Goal: Task Accomplishment & Management: Complete application form

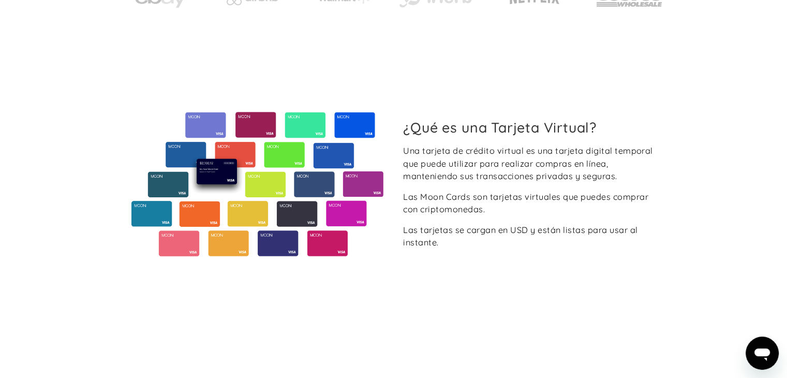
scroll to position [345, 0]
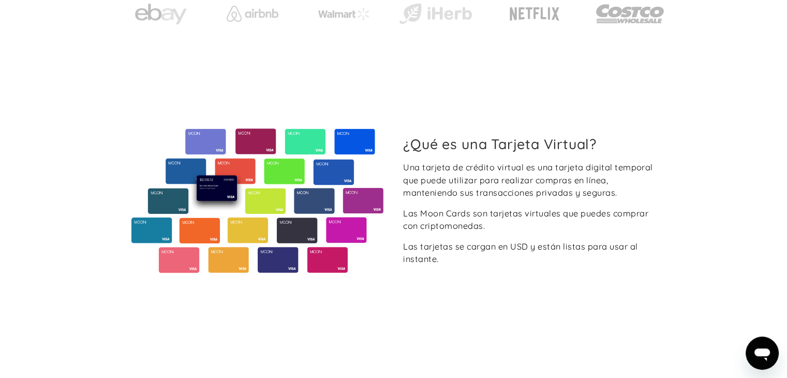
click at [762, 360] on icon "Abrir ventana de mensajería" at bounding box center [762, 353] width 19 height 19
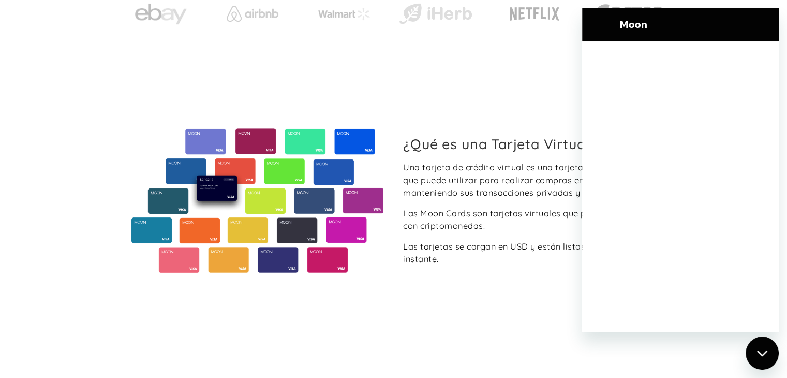
scroll to position [0, 0]
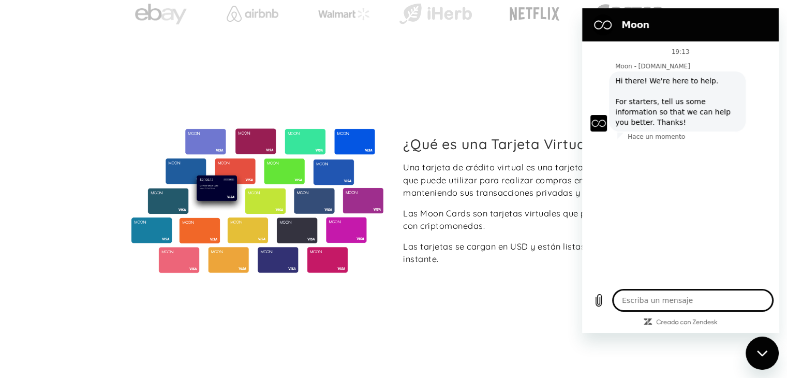
click at [717, 297] on textarea at bounding box center [692, 300] width 159 height 21
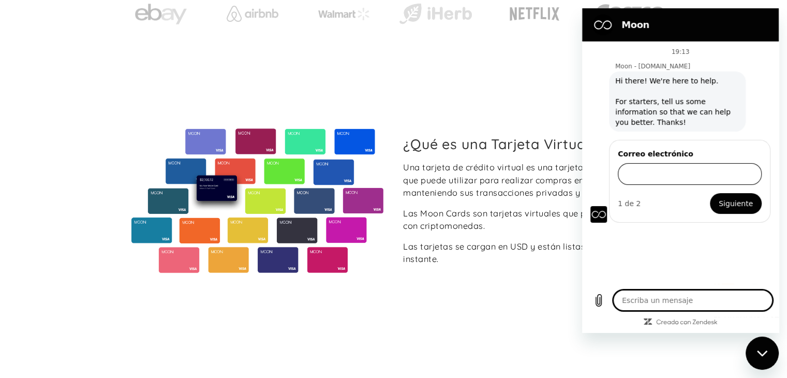
click at [675, 170] on input "Correo electrónico" at bounding box center [690, 174] width 144 height 22
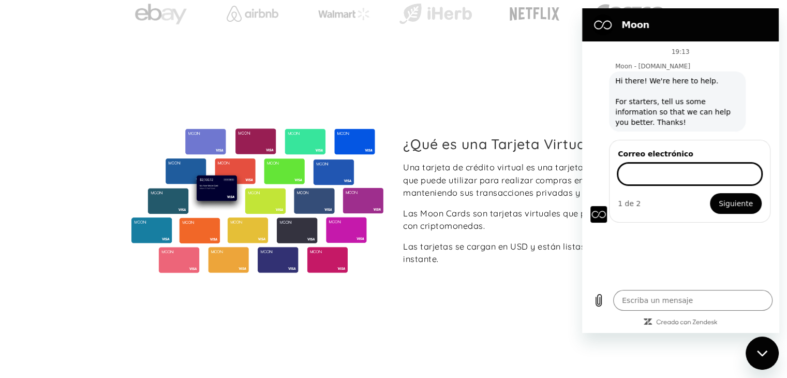
click at [753, 345] on div "Cerrar ventana de mensajería" at bounding box center [762, 352] width 31 height 31
type textarea "x"
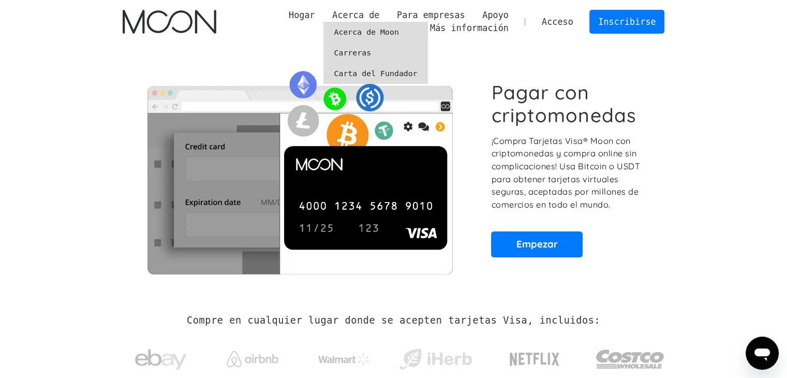
click at [377, 33] on font "Acerca de Moon" at bounding box center [366, 31] width 65 height 9
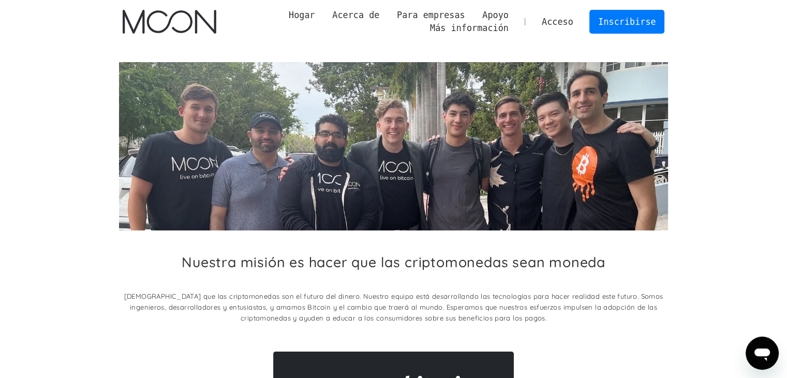
click at [213, 14] on img "hogar" at bounding box center [170, 22] width 94 height 24
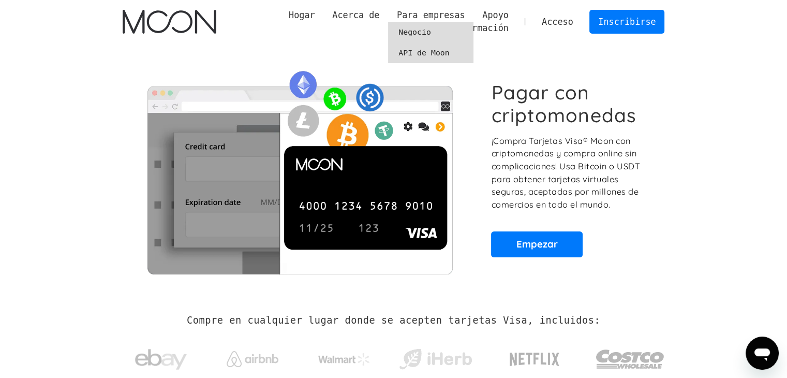
click at [448, 36] on link "Negocio" at bounding box center [430, 32] width 85 height 21
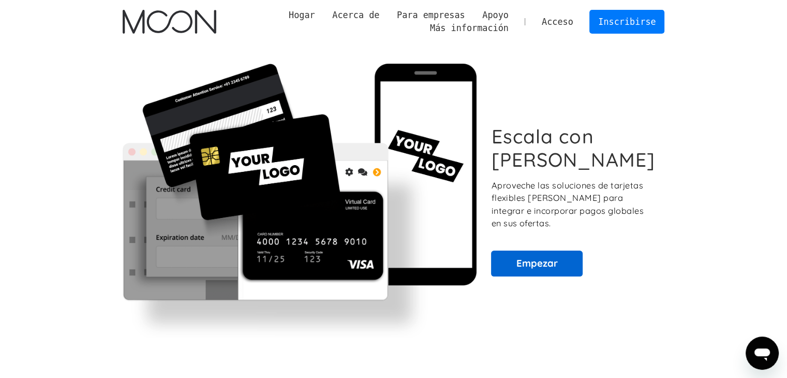
drag, startPoint x: 530, startPoint y: 272, endPoint x: 532, endPoint y: 261, distance: 10.6
click at [530, 272] on div "Escala con Luna Aproveche las soluciones de tarjetas flexibles de Moon para int…" at bounding box center [394, 201] width 542 height 274
click at [532, 259] on link "Empezar" at bounding box center [537, 263] width 92 height 26
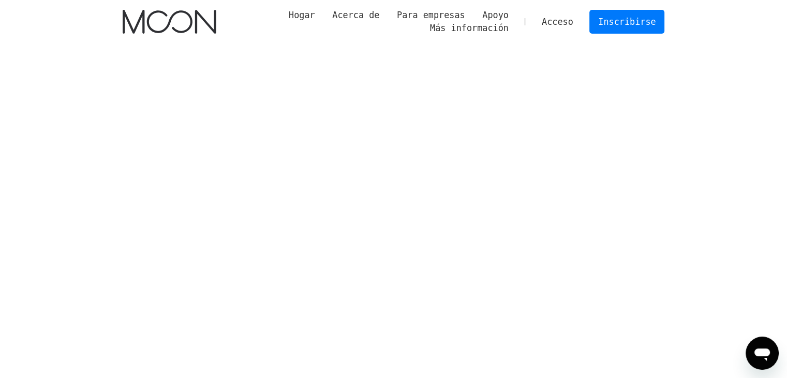
click at [184, 32] on img "hogar" at bounding box center [170, 22] width 94 height 24
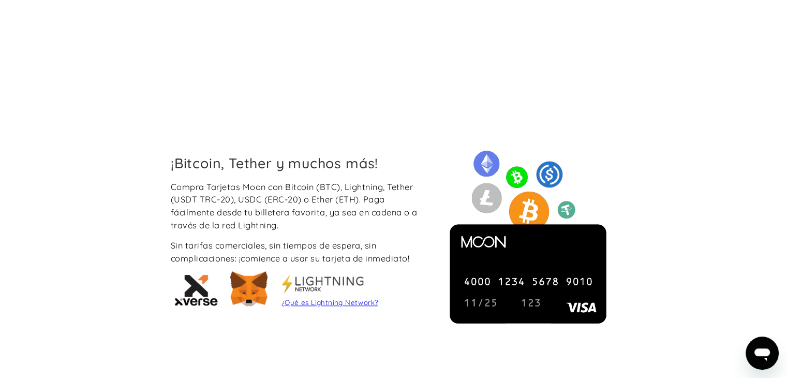
drag, startPoint x: 763, startPoint y: 362, endPoint x: 1452, endPoint y: 670, distance: 754.7
click at [763, 362] on icon "Abrir ventana de mensajería" at bounding box center [762, 353] width 19 height 19
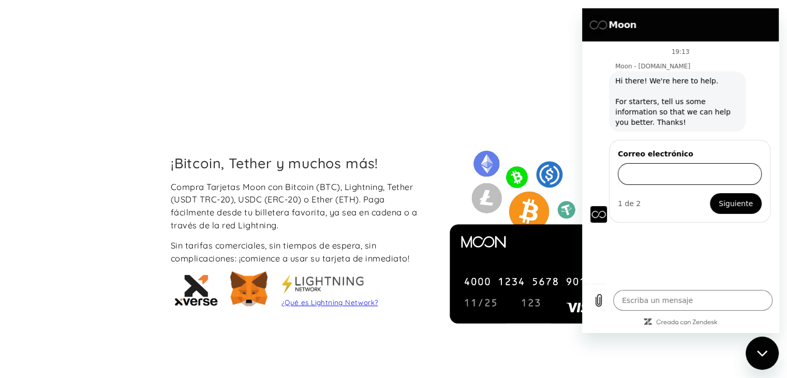
click at [721, 169] on input "Correo electrónico" at bounding box center [690, 174] width 144 height 22
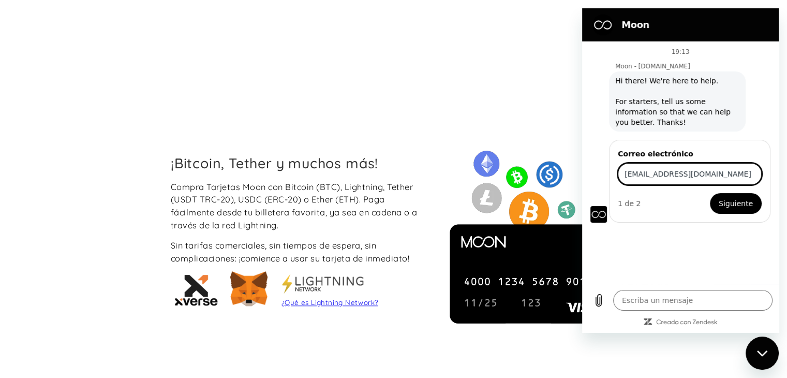
type input "canarias104@gmail.com"
click at [723, 203] on span "Siguiente" at bounding box center [736, 203] width 34 height 12
type textarea "x"
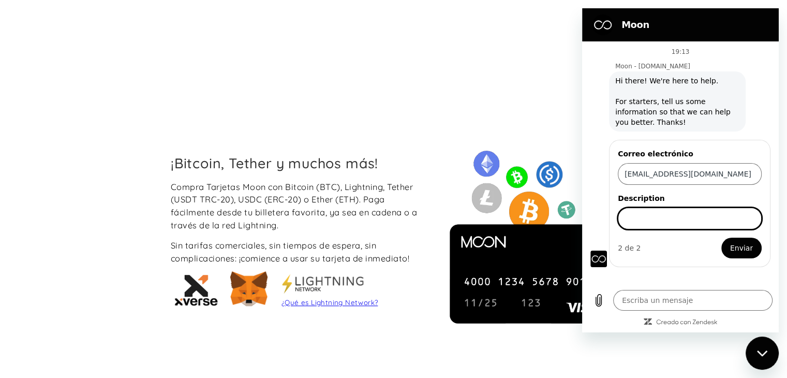
click at [698, 220] on input "Description" at bounding box center [690, 219] width 144 height 22
type input "info"
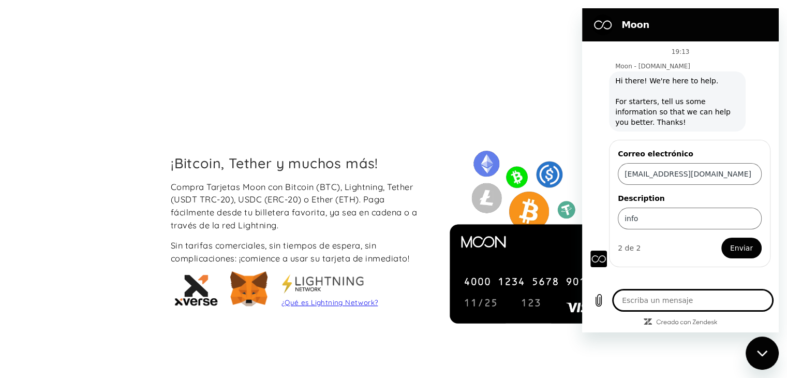
click at [706, 297] on textarea at bounding box center [692, 300] width 159 height 21
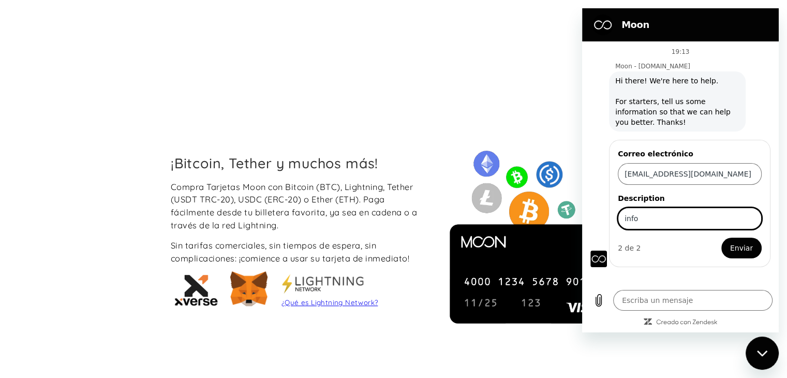
drag, startPoint x: 661, startPoint y: 218, endPoint x: 587, endPoint y: 216, distance: 73.5
click at [587, 216] on div "19:13 Moon - paywithmoon.com Moon - paywithmoon.com dice: Hi there! We're here …" at bounding box center [680, 162] width 197 height 242
type input "Cuales son las comisiones por usar la tarjeta ?"
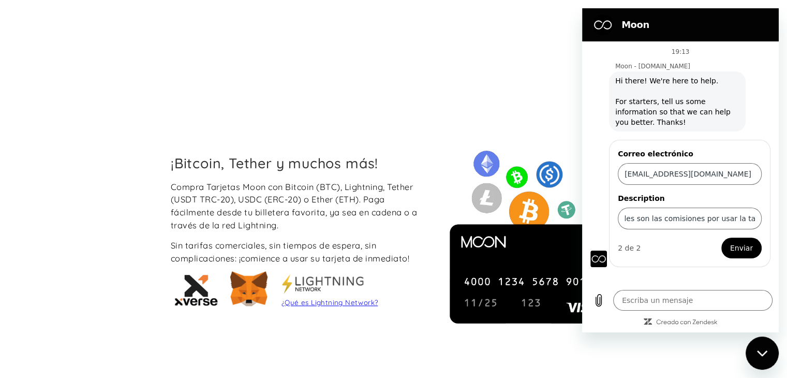
click at [749, 246] on span "Enviar" at bounding box center [741, 248] width 23 height 12
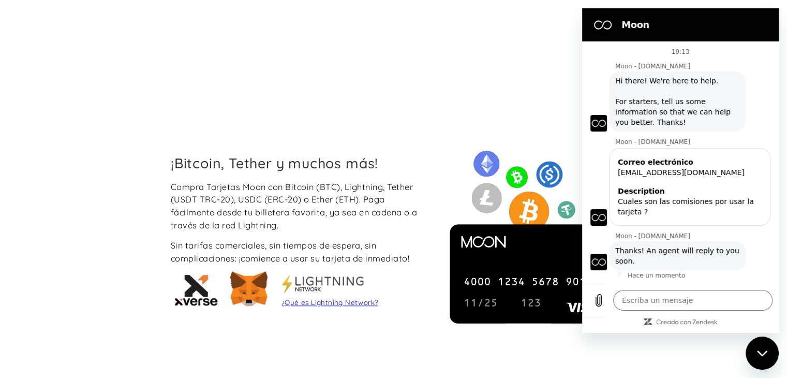
click at [759, 360] on div "Cerrar ventana de mensajería" at bounding box center [762, 352] width 31 height 31
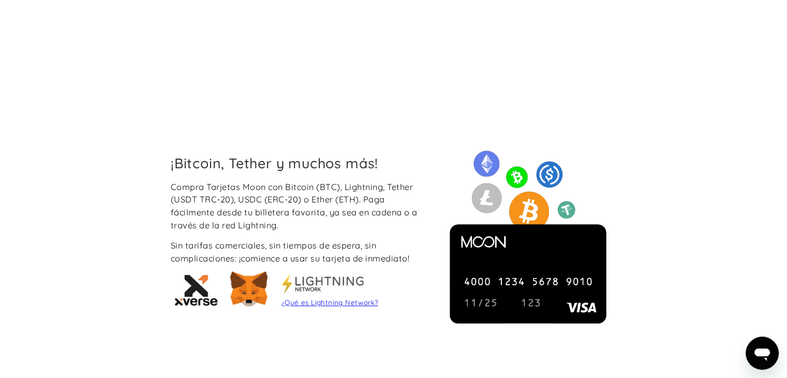
type textarea "x"
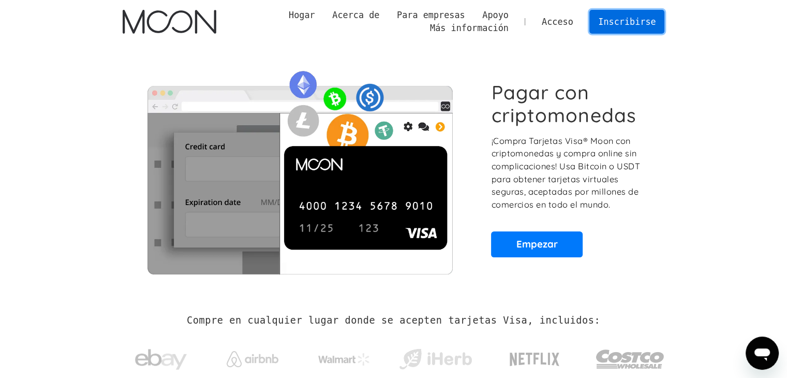
click at [615, 23] on font "Inscribirse" at bounding box center [626, 22] width 57 height 10
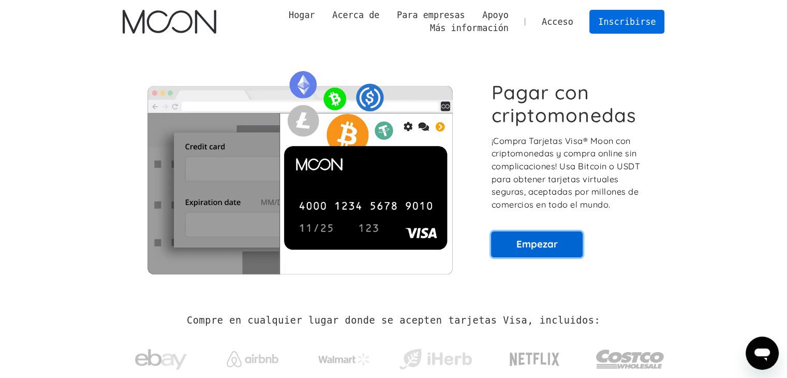
click at [563, 239] on link "Empezar" at bounding box center [537, 244] width 92 height 26
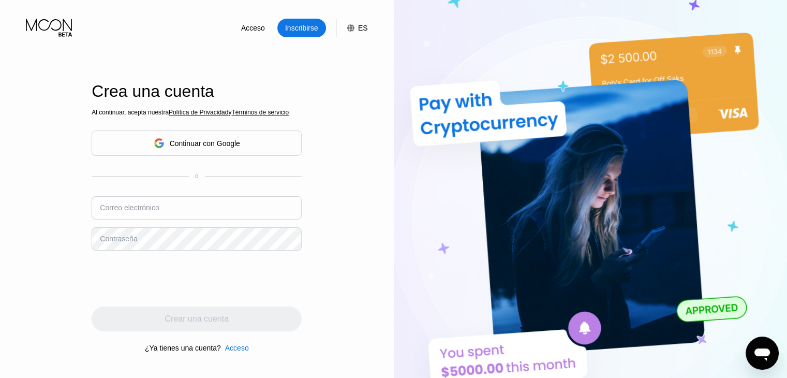
click at [237, 209] on input "text" at bounding box center [197, 207] width 210 height 23
click at [217, 219] on input "text" at bounding box center [197, 207] width 210 height 23
type input "[EMAIL_ADDRESS][DOMAIN_NAME]"
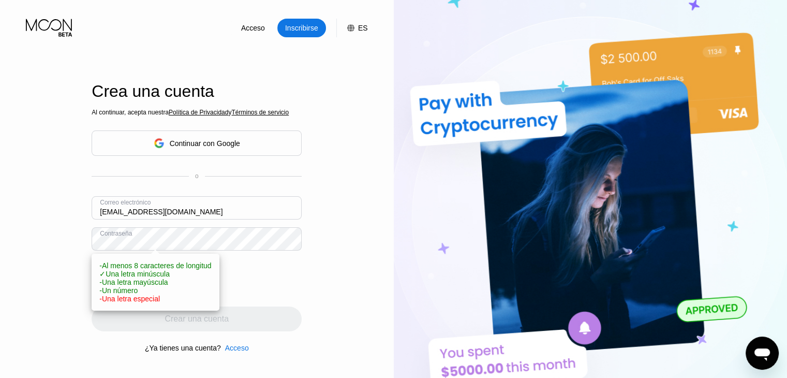
click at [332, 265] on div "Acceso Inscribirse ES Idioma Seleccione un artículo Ahorrar Crea una cuenta Al …" at bounding box center [197, 208] width 394 height 416
click at [330, 276] on div "Acceso Inscribirse ES Idioma Seleccione un artículo Ahorrar Crea una cuenta Al …" at bounding box center [197, 208] width 394 height 416
click at [54, 272] on div "Acceso Inscribirse ES Idioma Seleccione un artículo Ahorrar Crea una cuenta Al …" at bounding box center [197, 208] width 394 height 416
click at [53, 272] on div "Acceso Inscribirse ES Idioma Seleccione un artículo Ahorrar Crea una cuenta Al …" at bounding box center [197, 208] width 394 height 416
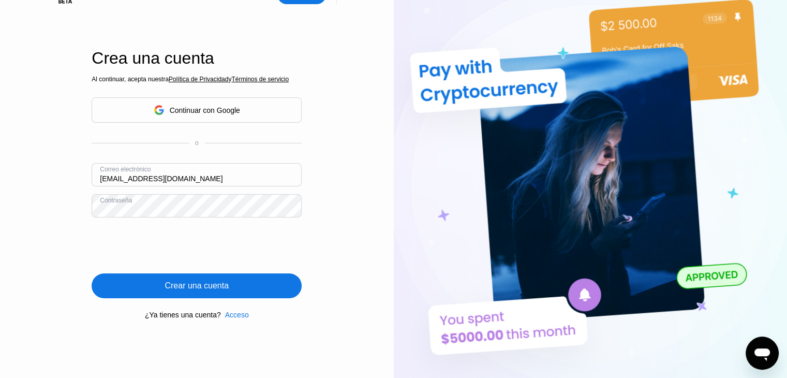
scroll to position [52, 0]
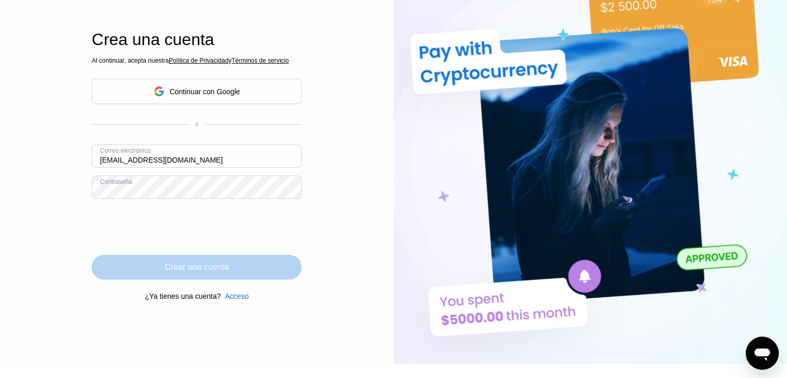
click at [137, 277] on div "Crear una cuenta" at bounding box center [197, 267] width 210 height 25
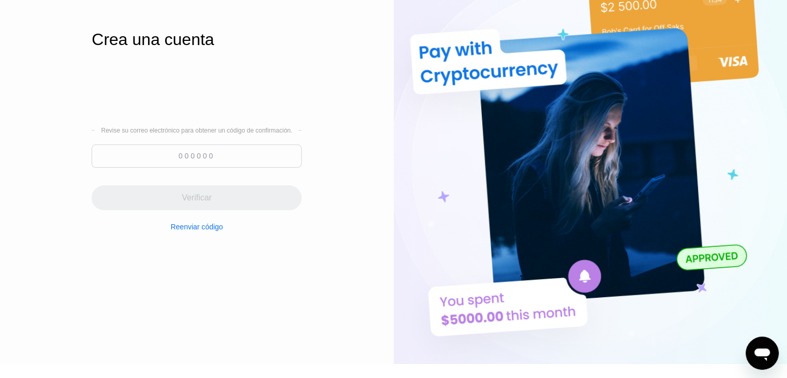
click at [267, 155] on input at bounding box center [197, 155] width 210 height 23
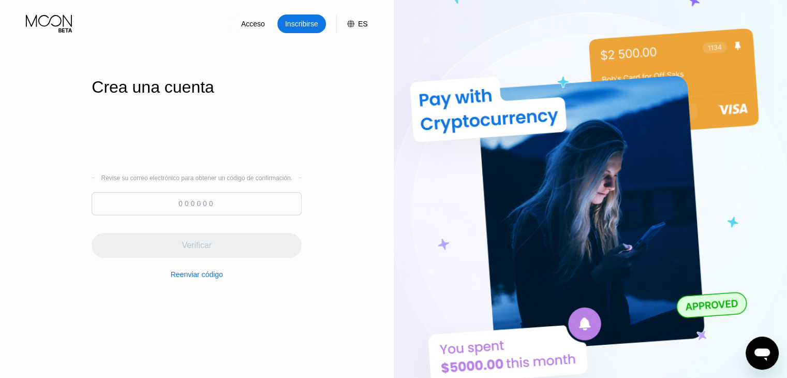
scroll to position [0, 0]
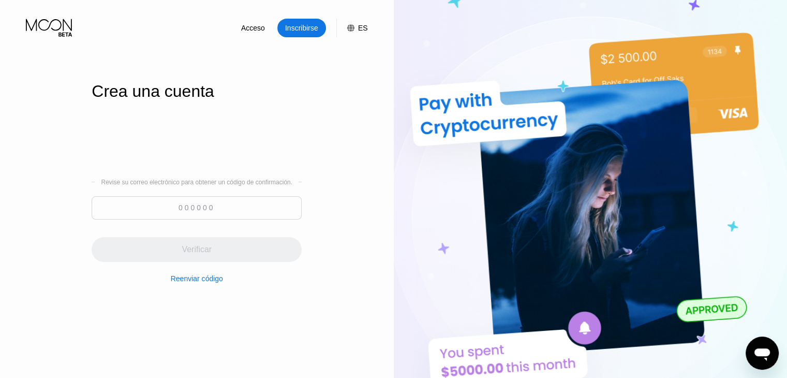
click at [262, 213] on input at bounding box center [197, 207] width 210 height 23
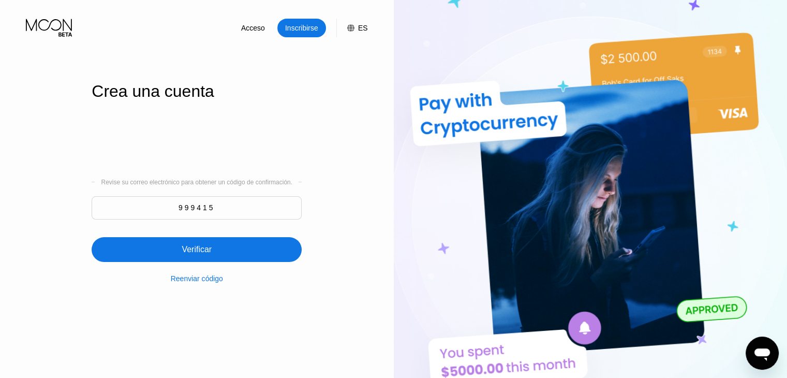
type input "999415"
click at [269, 257] on div "Verificar" at bounding box center [197, 249] width 210 height 25
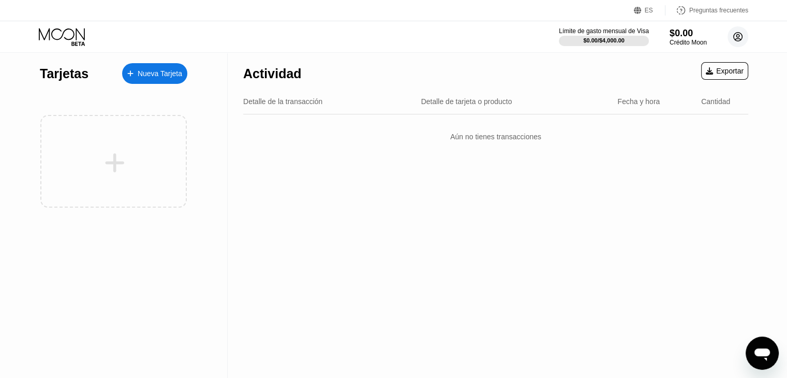
click at [740, 37] on circle at bounding box center [738, 36] width 21 height 21
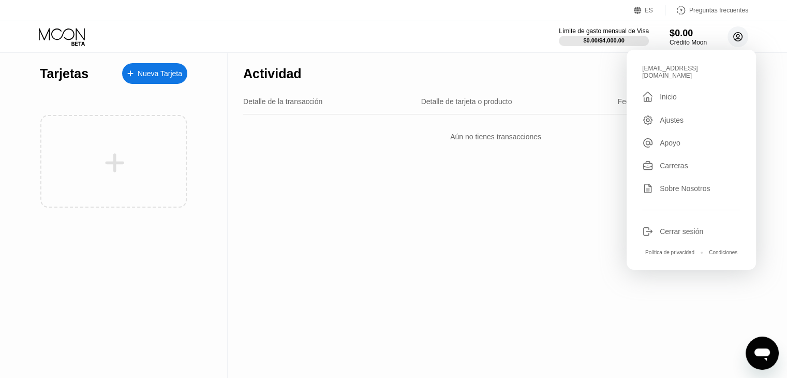
click at [740, 37] on circle at bounding box center [738, 36] width 21 height 21
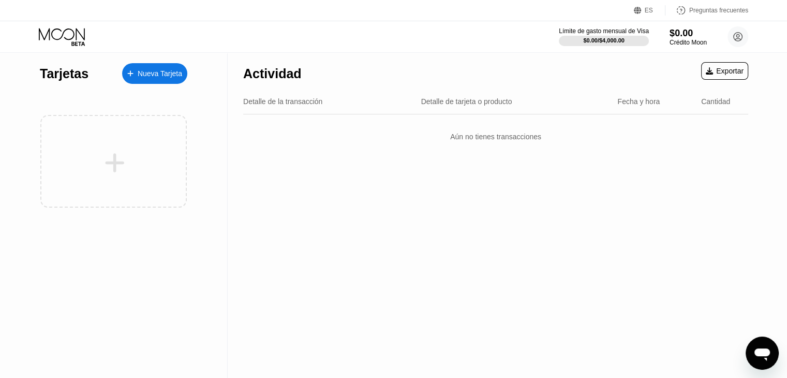
click at [163, 77] on font "Nueva Tarjeta" at bounding box center [160, 73] width 45 height 8
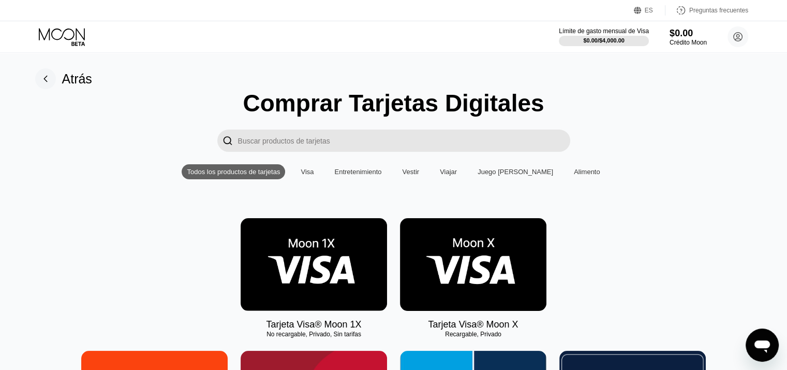
scroll to position [52, 0]
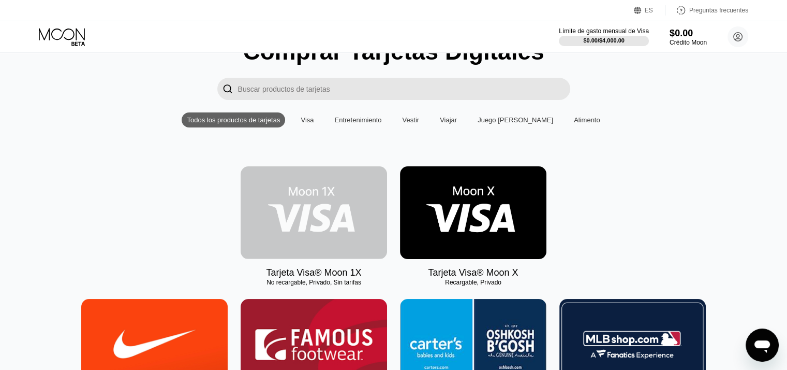
click at [314, 224] on img at bounding box center [314, 212] width 146 height 93
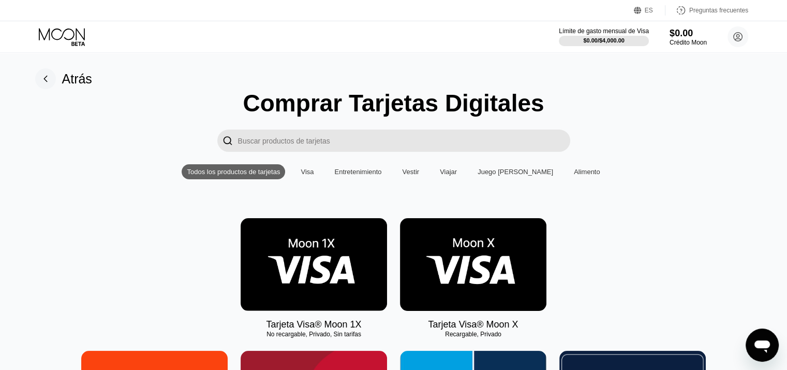
click at [446, 274] on img at bounding box center [473, 264] width 146 height 93
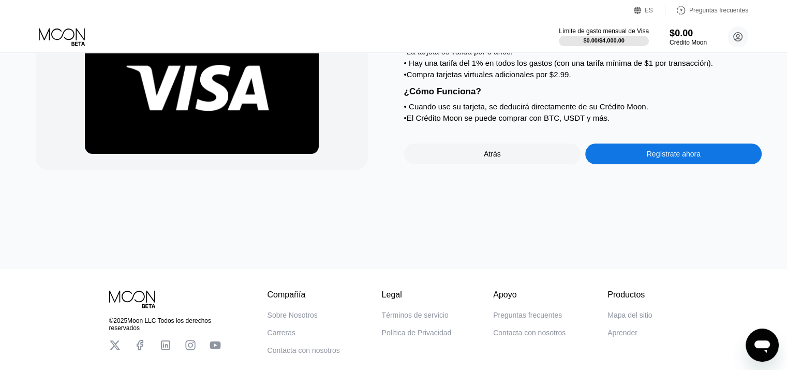
scroll to position [104, 0]
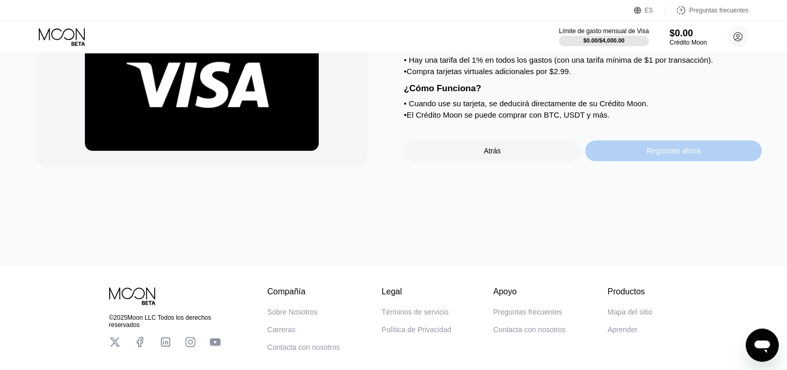
click at [642, 161] on div "Regístrate ahora" at bounding box center [673, 150] width 176 height 21
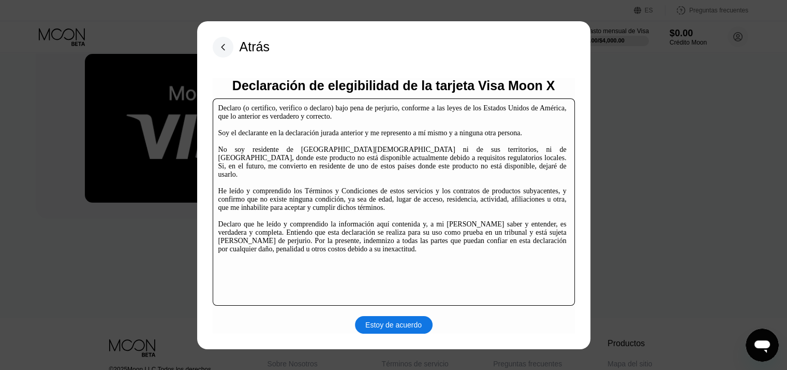
scroll to position [104, 0]
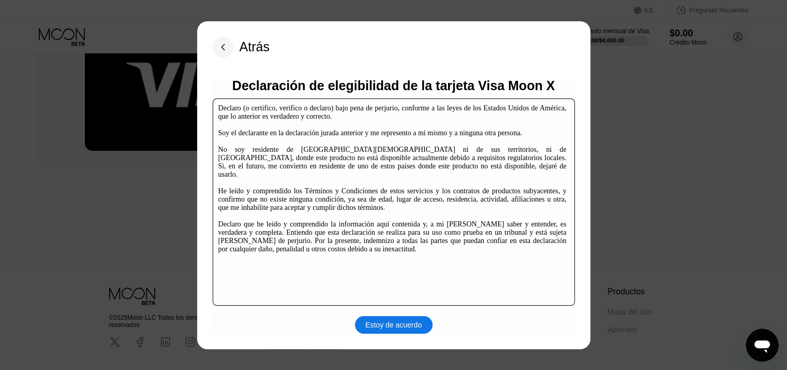
click at [419, 328] on font "Estoy de acuerdo" at bounding box center [393, 324] width 56 height 8
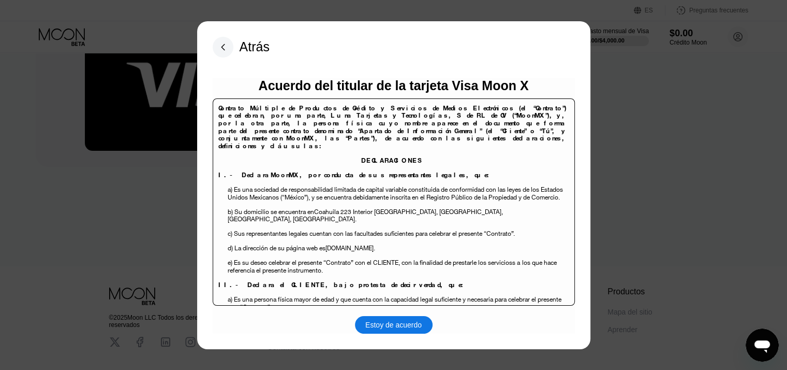
scroll to position [104, 0]
click at [406, 326] on font "Estoy de acuerdo" at bounding box center [393, 324] width 56 height 8
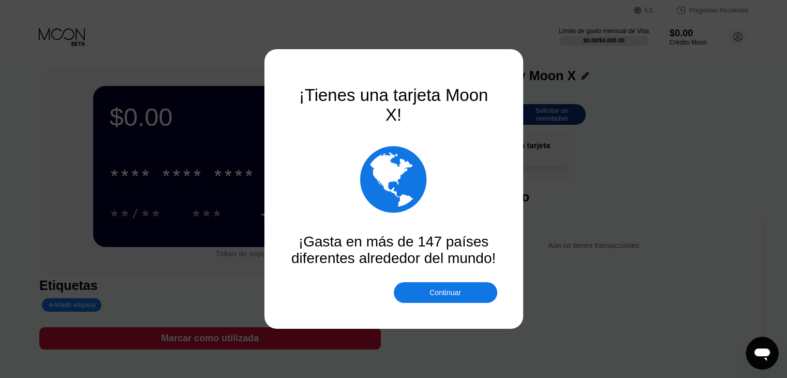
click at [440, 293] on font "Continuar" at bounding box center [446, 292] width 32 height 8
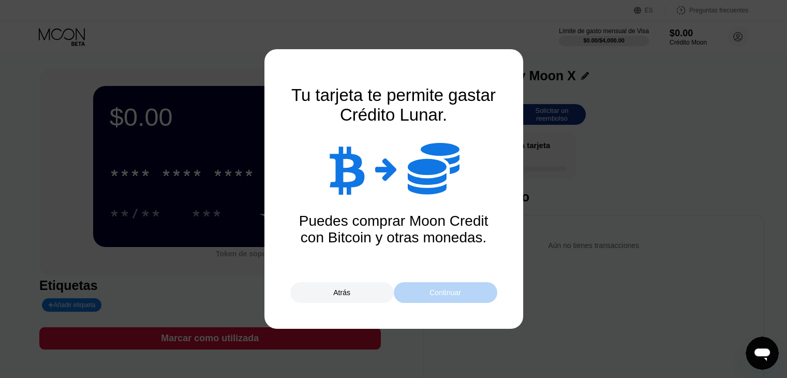
click at [431, 290] on font "Continuar" at bounding box center [446, 292] width 32 height 8
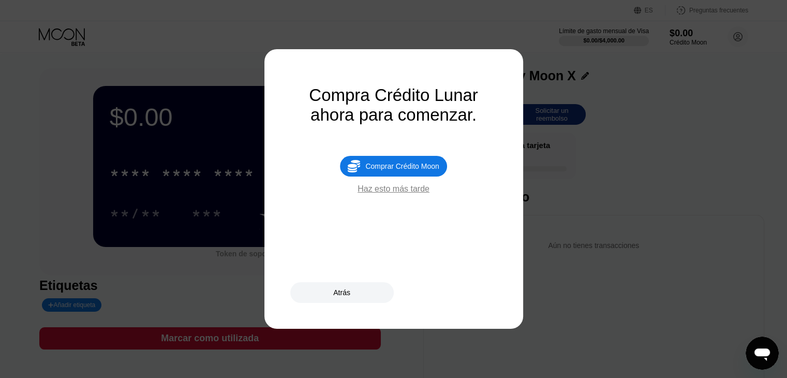
click at [412, 193] on font "Haz esto más tarde" at bounding box center [394, 188] width 72 height 9
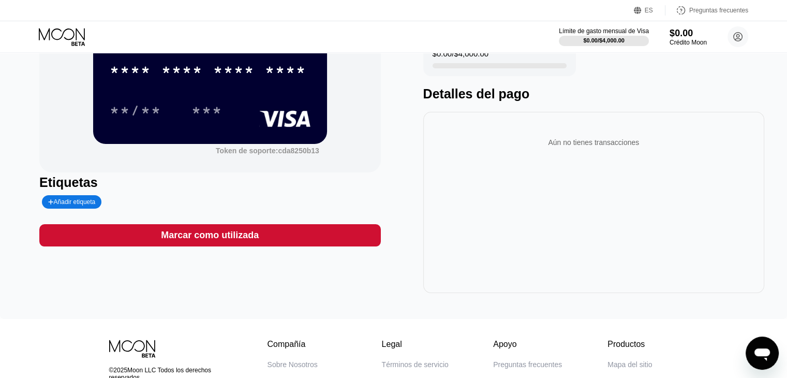
scroll to position [51, 0]
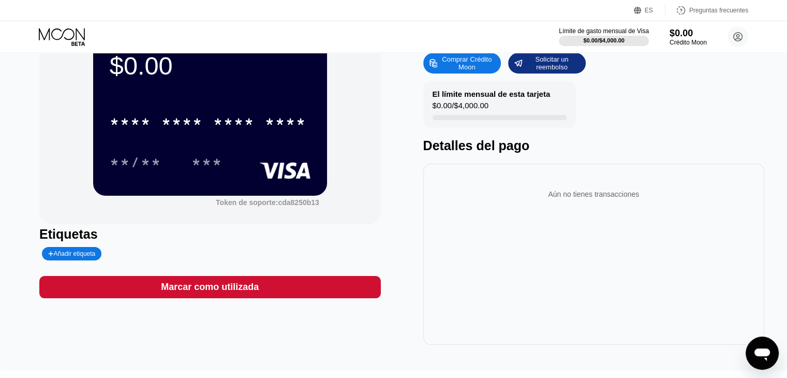
click at [363, 289] on div "Marcar como utilizada" at bounding box center [209, 287] width 341 height 22
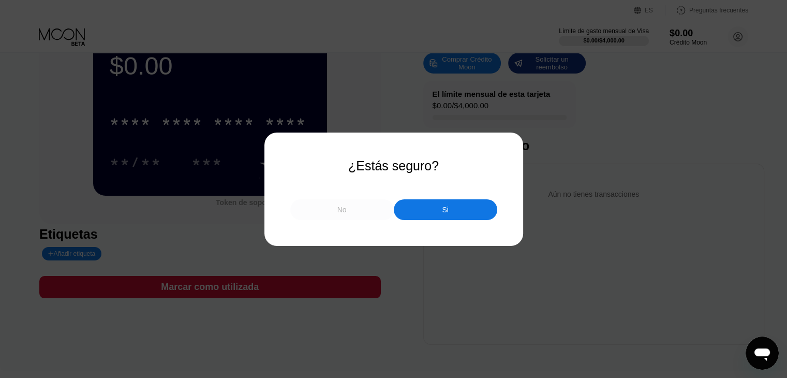
click at [370, 216] on div "No" at bounding box center [342, 209] width 104 height 21
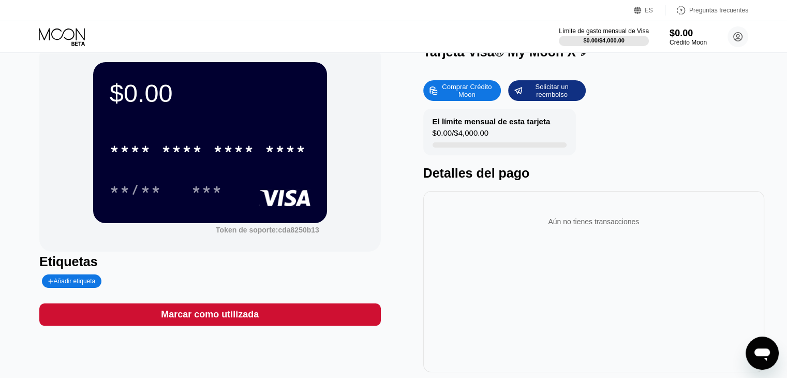
scroll to position [0, 0]
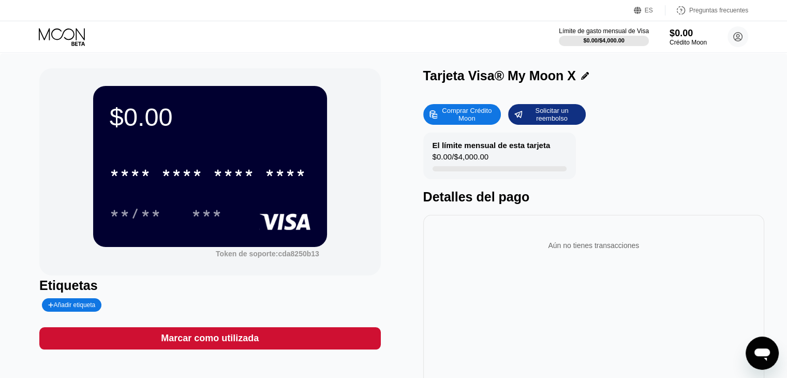
click at [581, 79] on icon at bounding box center [585, 76] width 8 height 8
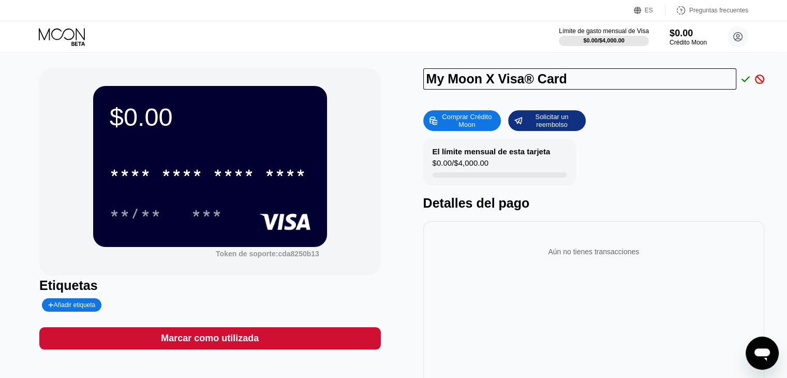
click at [688, 150] on div "El límite mensual de esta tarjeta $0.00 / $4,000.00 Detalles del pago" at bounding box center [593, 175] width 341 height 72
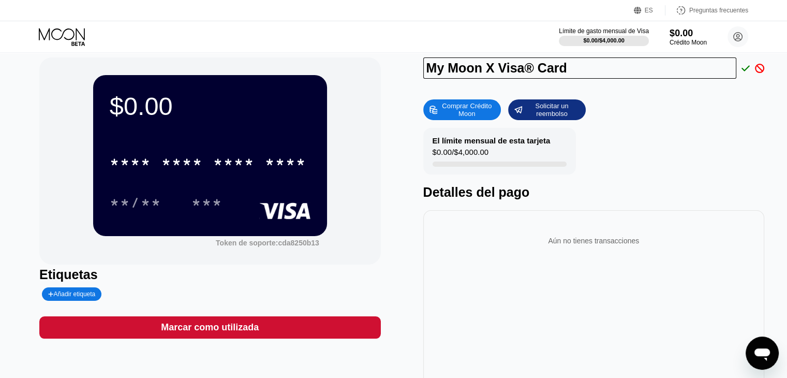
scroll to position [52, 0]
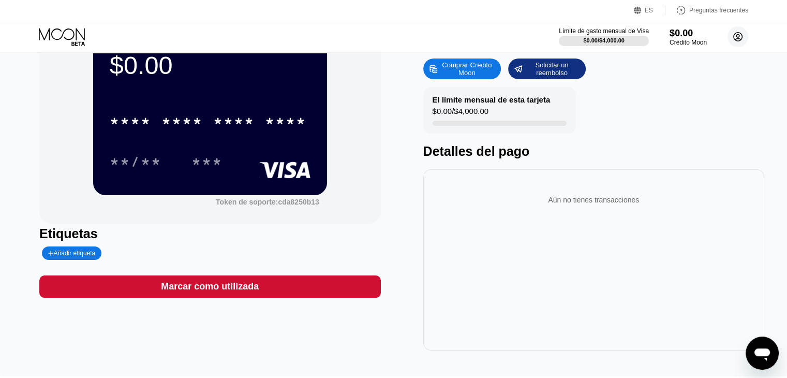
click at [737, 40] on circle at bounding box center [738, 36] width 21 height 21
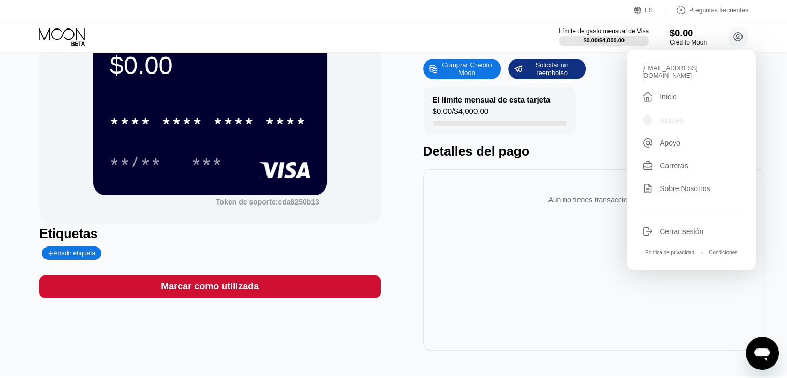
click at [683, 114] on div "Ajustes" at bounding box center [691, 119] width 98 height 11
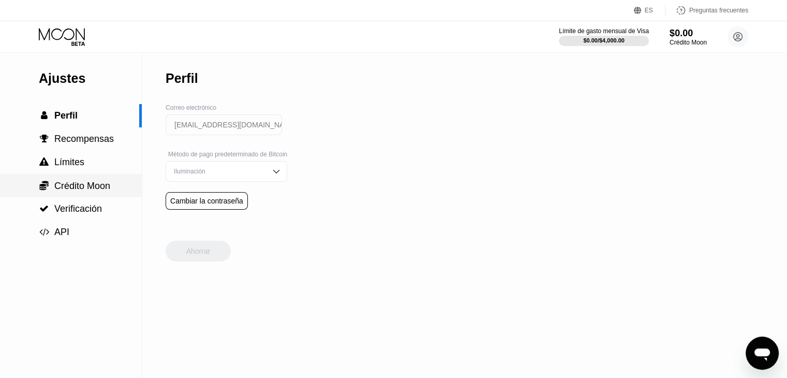
click at [76, 184] on font "Crédito Moon" at bounding box center [82, 186] width 56 height 10
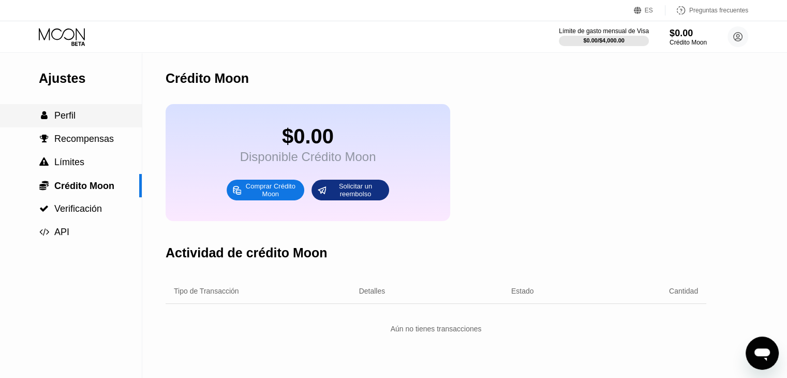
click at [95, 121] on div " Perfil" at bounding box center [71, 115] width 142 height 11
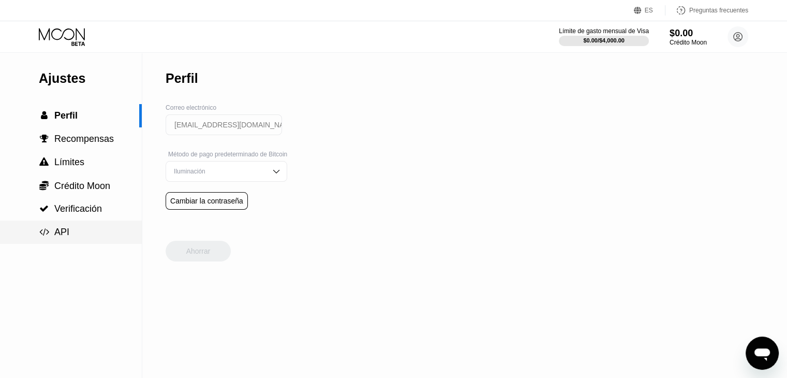
click at [65, 233] on font "API" at bounding box center [61, 232] width 15 height 10
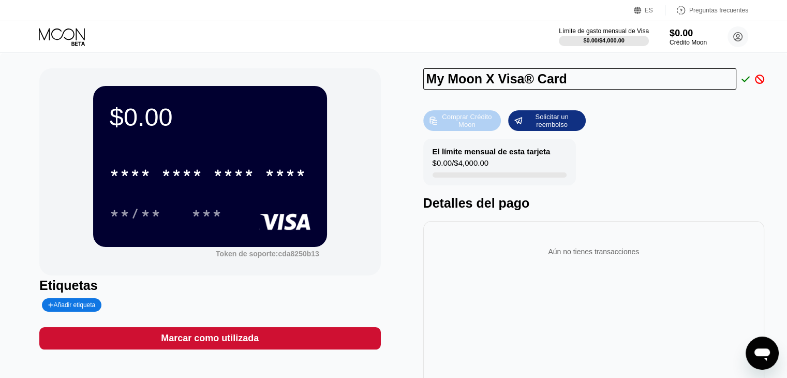
click at [478, 120] on font "Comprar Crédito Moon" at bounding box center [468, 121] width 52 height 16
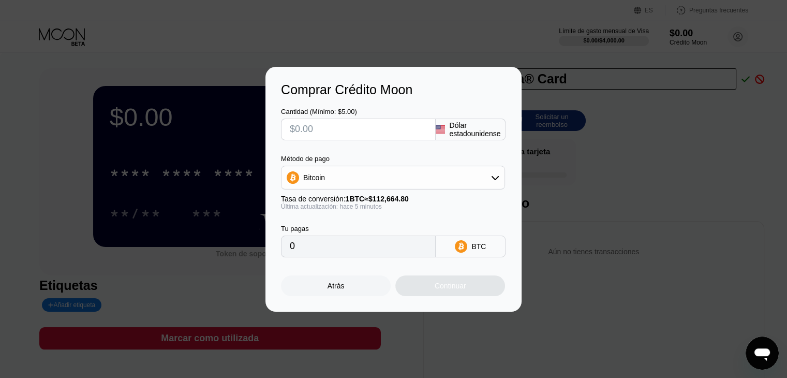
click at [756, 361] on icon "Abrir ventana de mensajería" at bounding box center [762, 353] width 19 height 19
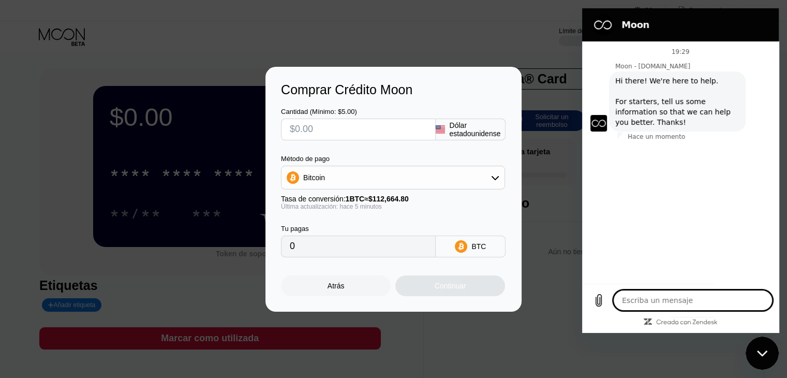
type textarea "x"
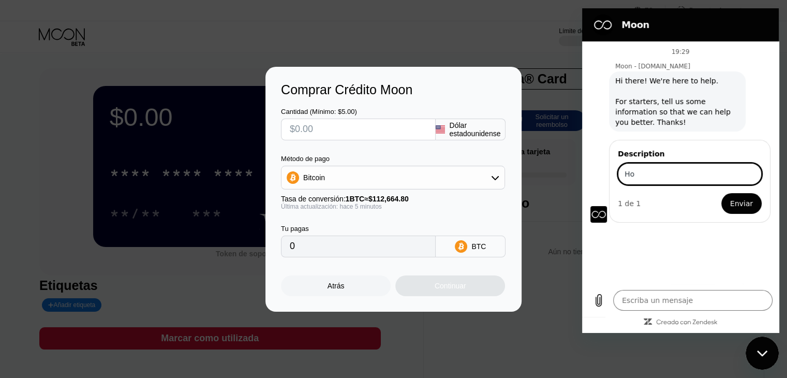
type input "H"
type input "Como puedo conseguir la tarjeta virtual para pagar con apple pay ?"
click at [746, 205] on span "Enviar" at bounding box center [741, 203] width 23 height 12
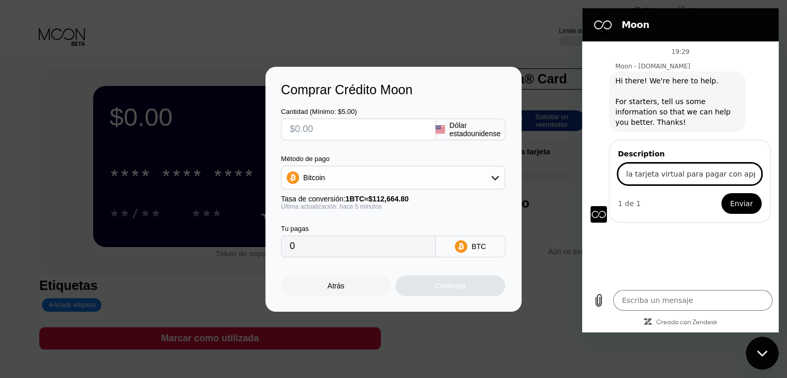
scroll to position [0, 0]
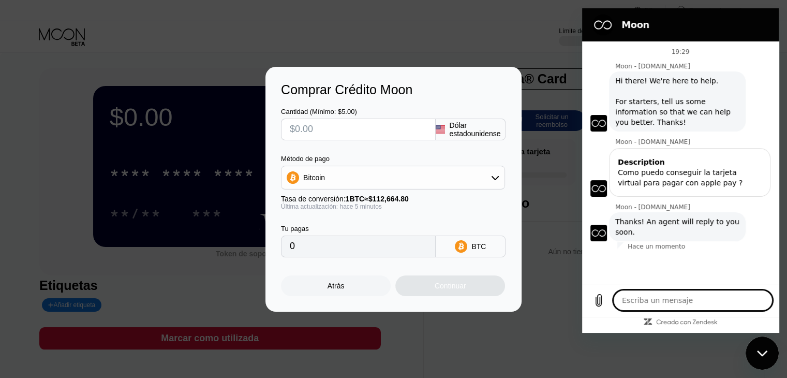
click at [758, 356] on icon "Cerrar ventana de mensajería" at bounding box center [762, 353] width 11 height 7
type textarea "x"
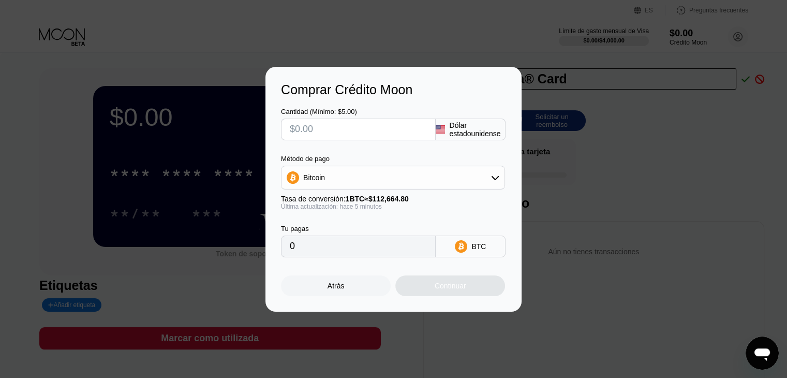
click at [497, 182] on icon at bounding box center [495, 177] width 8 height 8
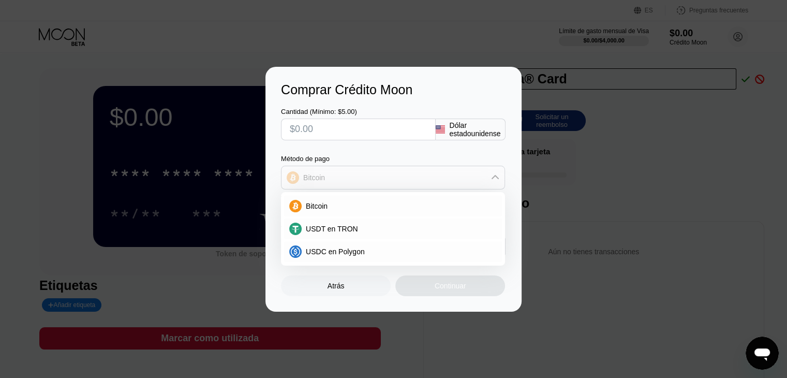
click at [497, 182] on icon at bounding box center [495, 177] width 8 height 8
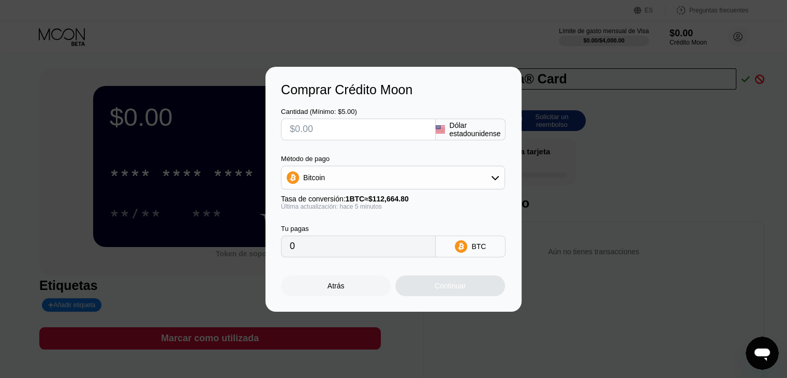
click at [640, 181] on div "Comprar Crédito Moon Cantidad (Mínimo: $5.00) Dólar estadounidense Método de pa…" at bounding box center [393, 189] width 787 height 245
click at [323, 292] on div "Atrás" at bounding box center [336, 285] width 110 height 21
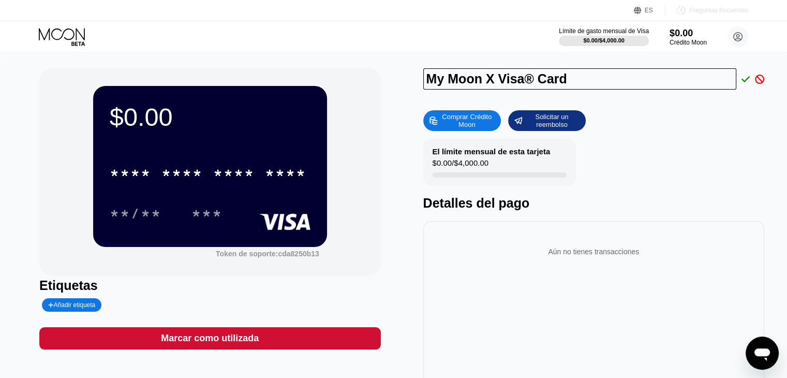
click at [698, 14] on font "Preguntas frecuentes" at bounding box center [718, 10] width 59 height 7
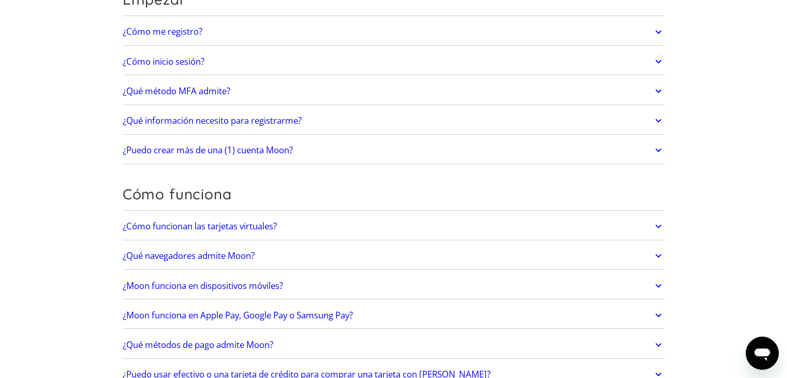
scroll to position [155, 0]
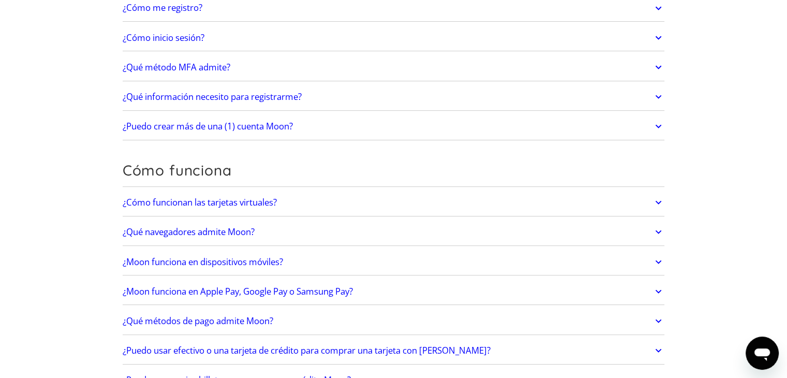
click at [345, 201] on link "¿Cómo funcionan las tarjetas virtuales?" at bounding box center [394, 202] width 542 height 22
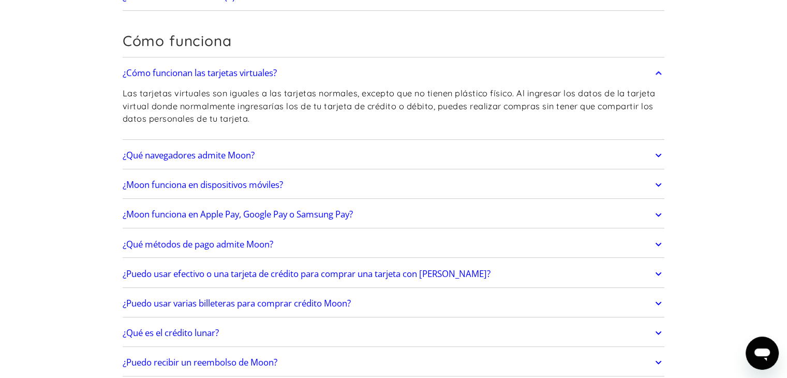
scroll to position [311, 0]
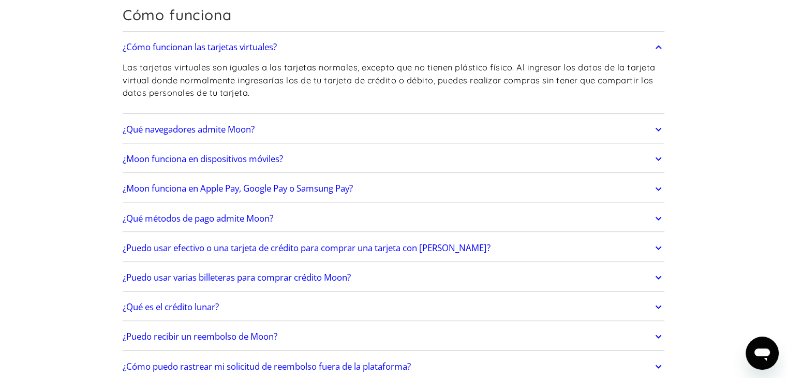
click at [643, 187] on link "¿Moon funciona en Apple Pay, Google Pay o Samsung Pay?" at bounding box center [394, 189] width 542 height 22
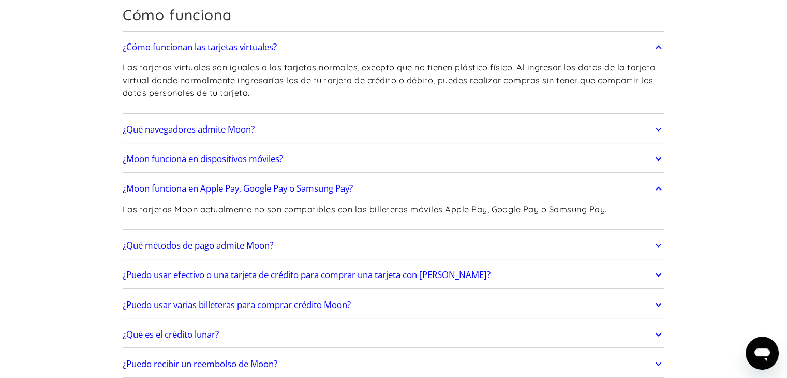
click at [652, 186] on link "¿Moon funciona en Apple Pay, Google Pay o Samsung Pay?" at bounding box center [394, 189] width 542 height 22
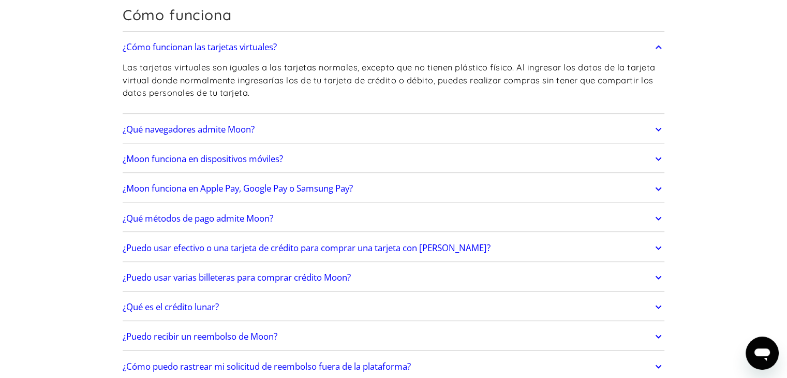
click at [658, 216] on icon at bounding box center [659, 218] width 12 height 19
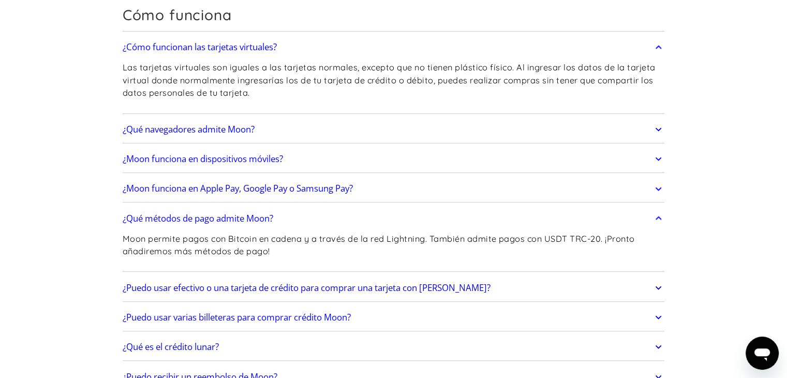
scroll to position [362, 0]
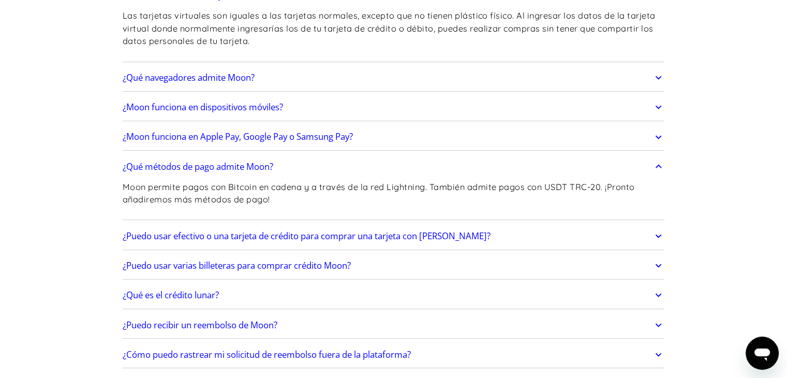
click at [653, 233] on icon at bounding box center [659, 236] width 12 height 19
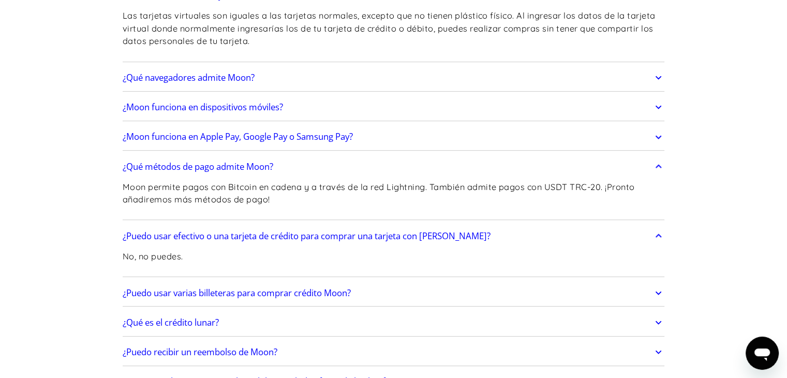
click at [653, 233] on icon at bounding box center [659, 236] width 12 height 19
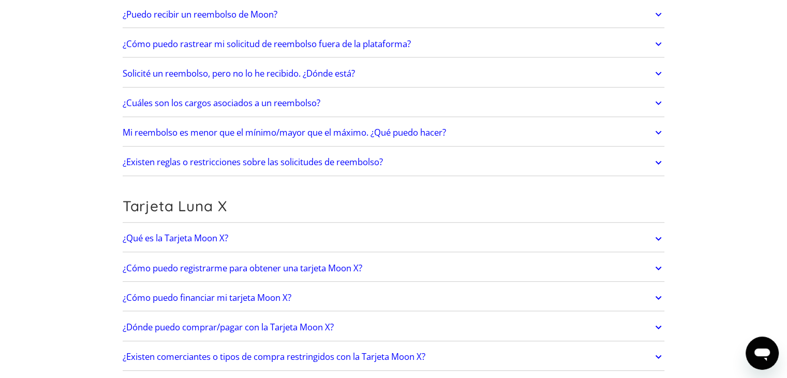
scroll to position [725, 0]
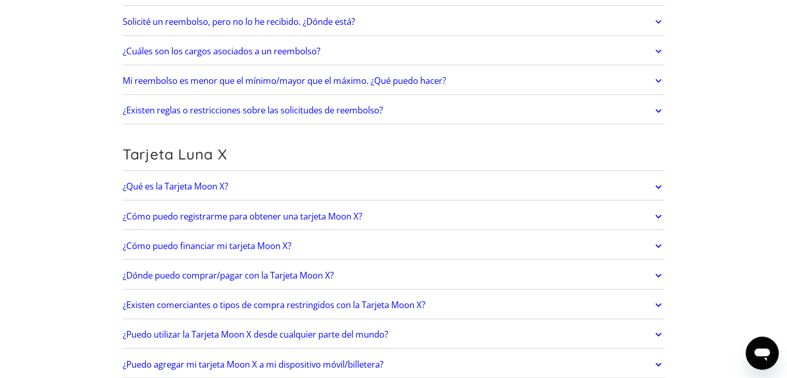
click at [655, 181] on icon at bounding box center [659, 187] width 12 height 19
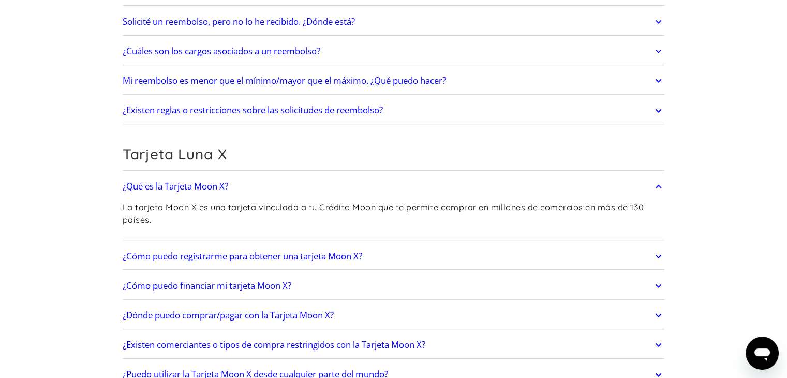
click at [660, 188] on icon at bounding box center [659, 187] width 12 height 19
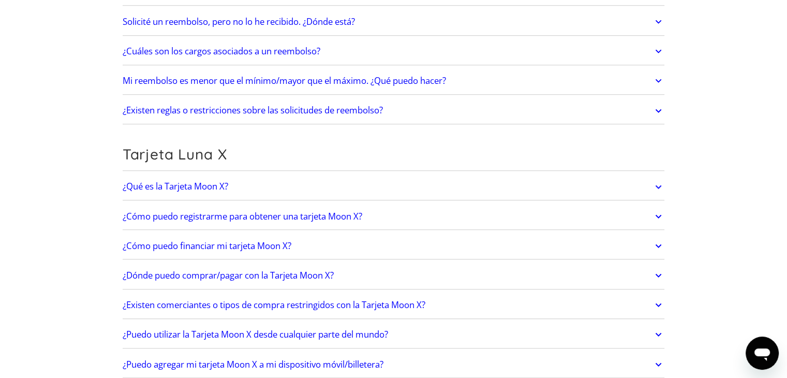
click at [656, 214] on icon at bounding box center [659, 216] width 6 height 4
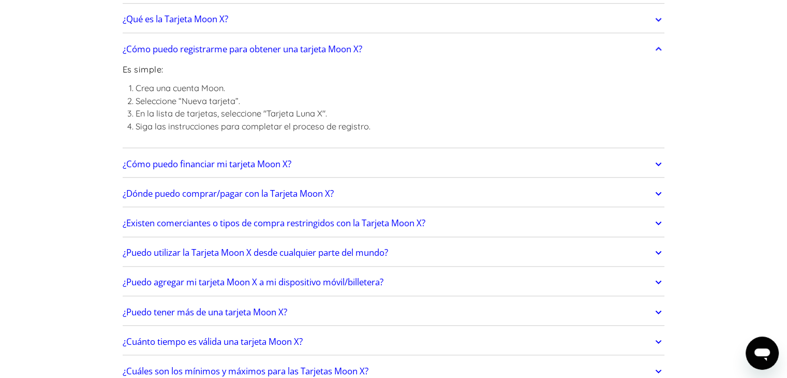
scroll to position [932, 0]
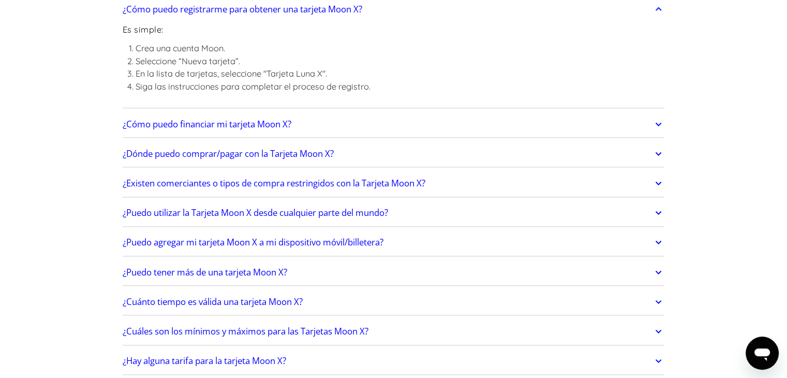
click at [657, 206] on icon at bounding box center [659, 212] width 12 height 19
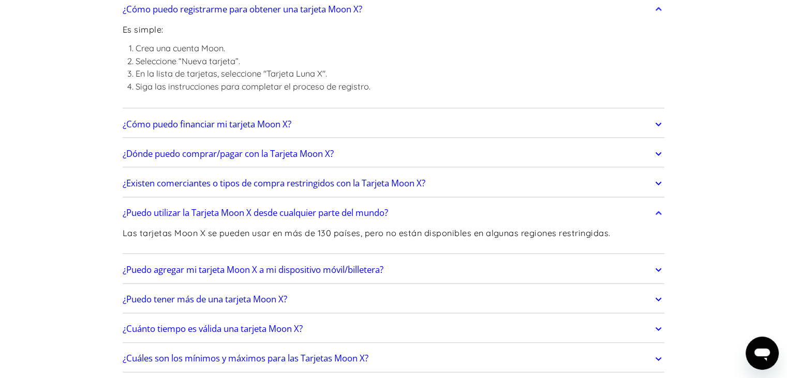
scroll to position [983, 0]
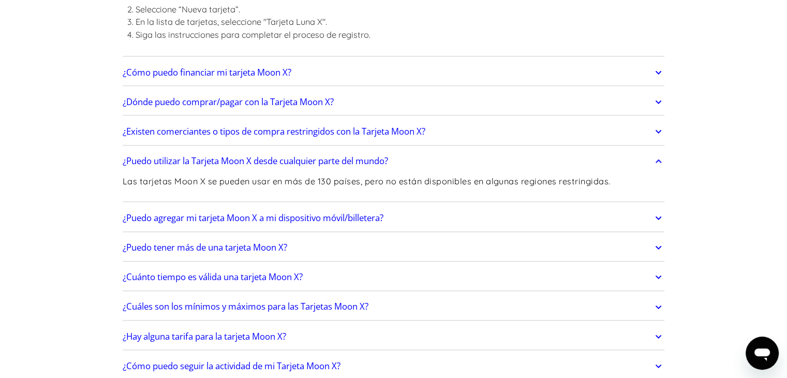
click at [659, 210] on icon at bounding box center [659, 218] width 12 height 19
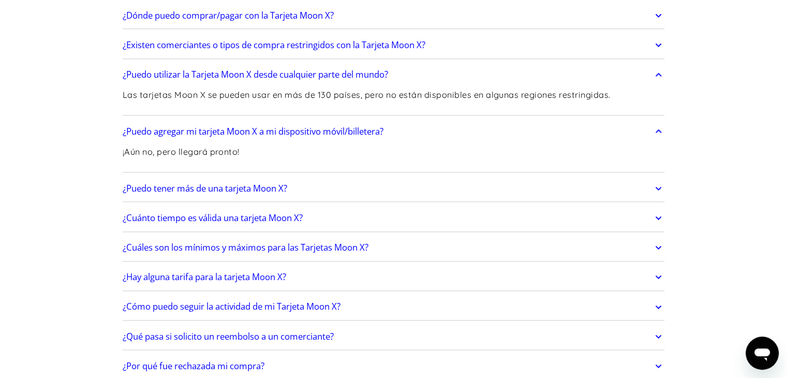
scroll to position [1087, 0]
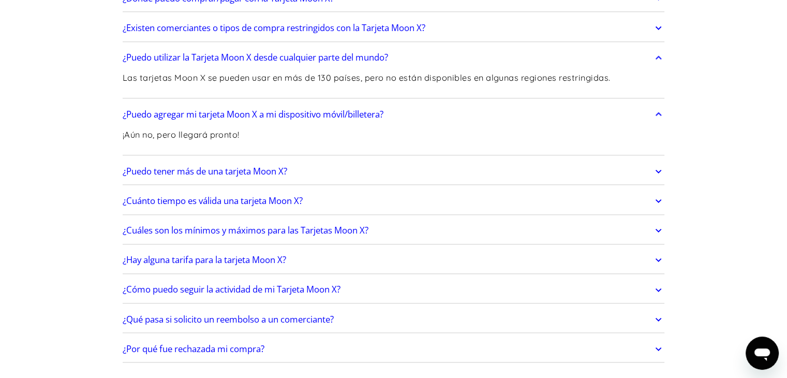
click at [653, 257] on icon at bounding box center [659, 259] width 12 height 19
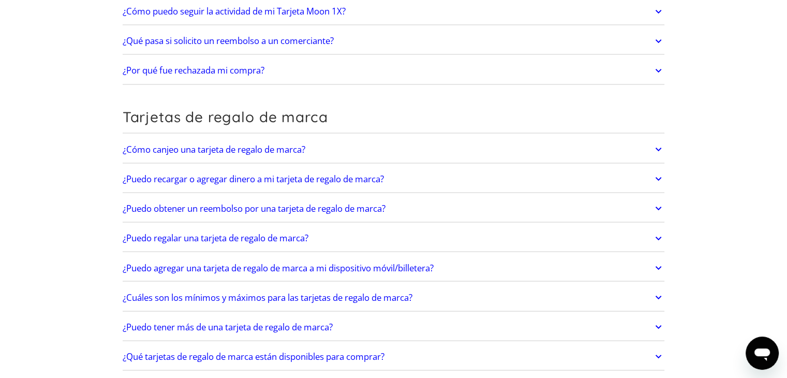
scroll to position [1863, 0]
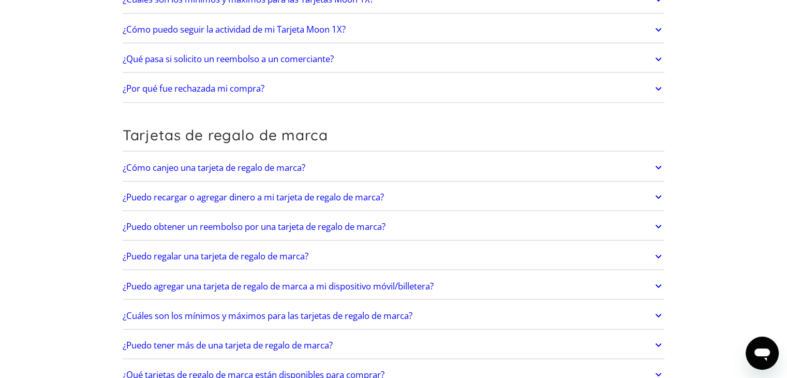
click at [762, 349] on icon "Abrir ventana de mensajería" at bounding box center [763, 354] width 16 height 12
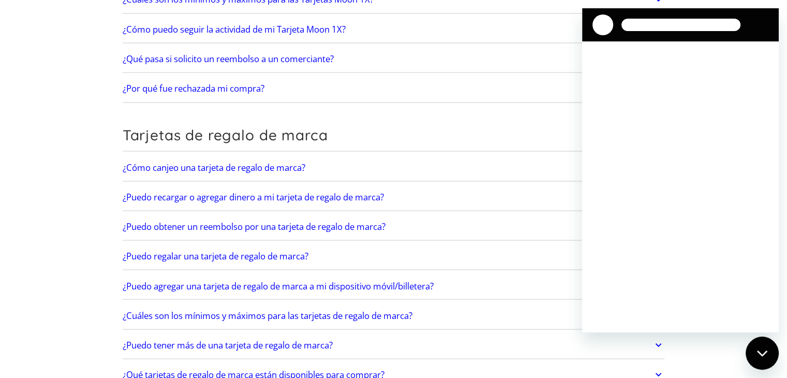
scroll to position [0, 0]
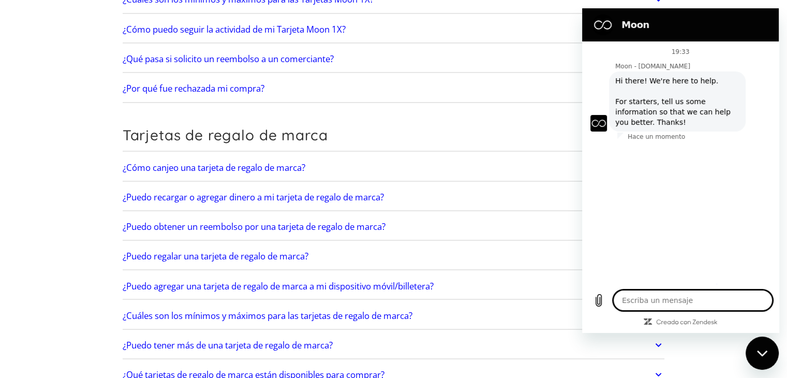
type textarea "x"
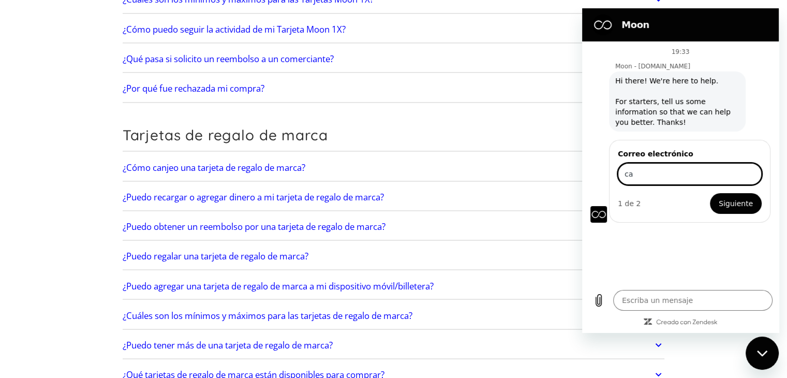
type input "[EMAIL_ADDRESS][DOMAIN_NAME]"
click at [734, 203] on span "Siguiente" at bounding box center [736, 203] width 34 height 12
type textarea "x"
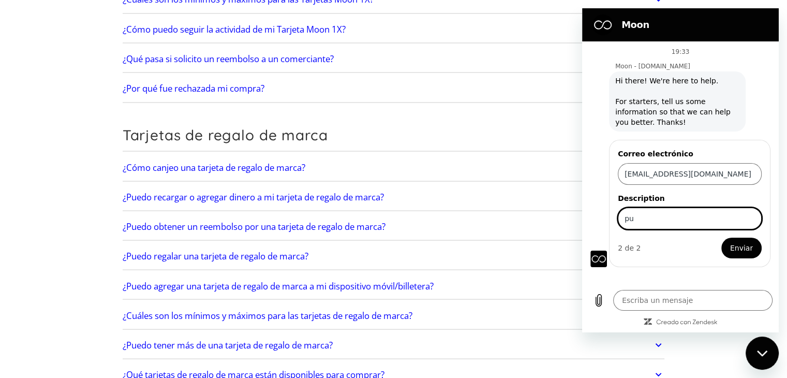
type input "p"
type input "Es posible solicitar una tarjeta fisica ?"
click at [746, 247] on span "Enviar" at bounding box center [741, 248] width 23 height 12
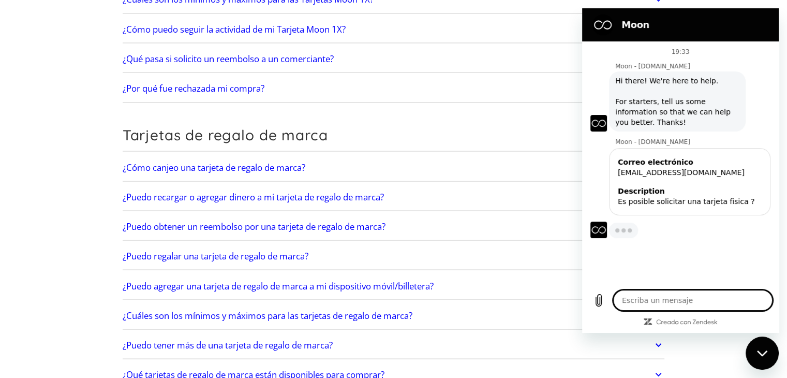
click at [764, 348] on div "Cerrar ventana de mensajería" at bounding box center [762, 352] width 31 height 31
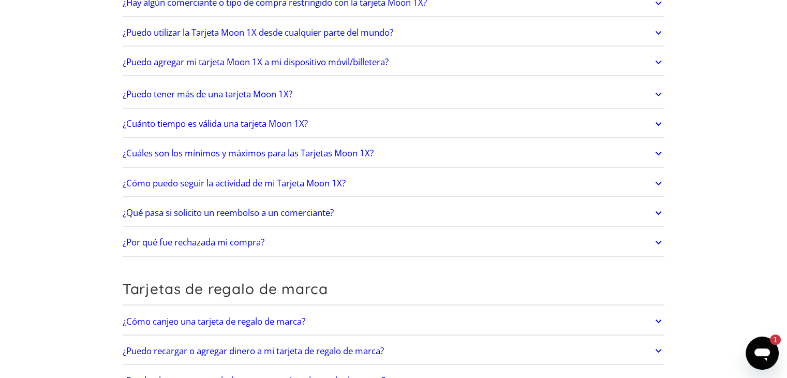
scroll to position [1708, 0]
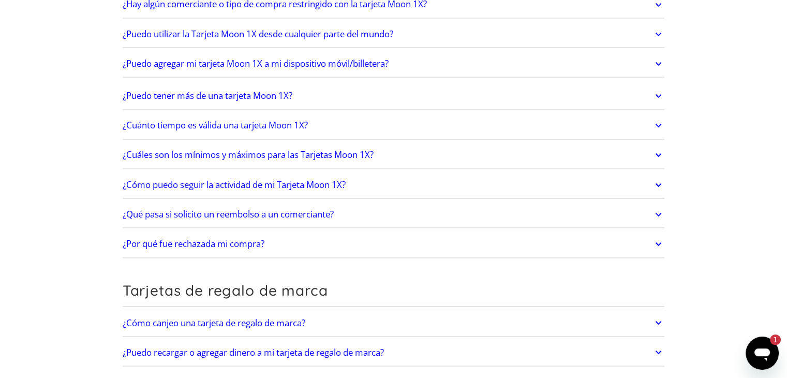
click at [775, 346] on div "Abrir ventana de mensajería, 1 mensaje sin leer" at bounding box center [762, 352] width 31 height 31
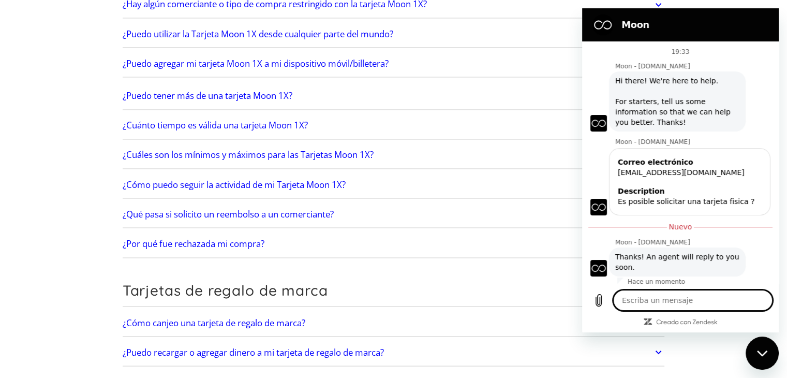
scroll to position [4, 0]
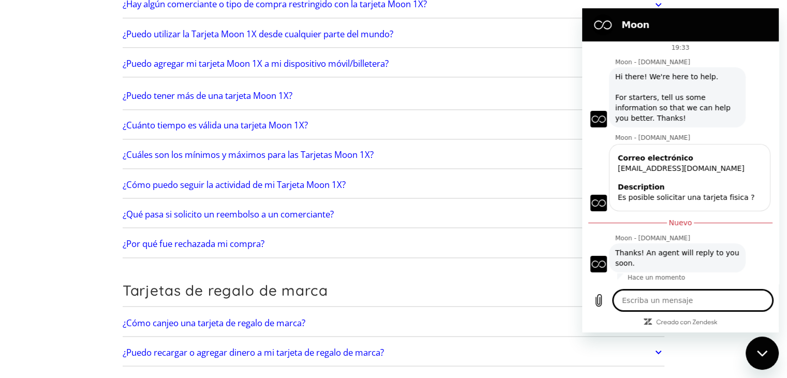
click at [766, 348] on div "Cerrar ventana de mensajería" at bounding box center [762, 352] width 31 height 31
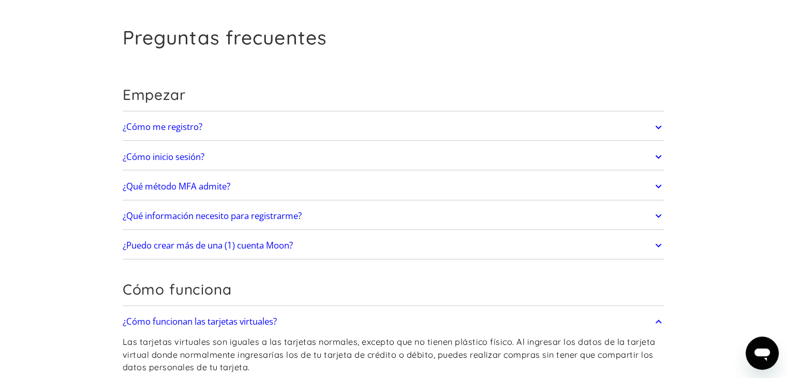
scroll to position [0, 0]
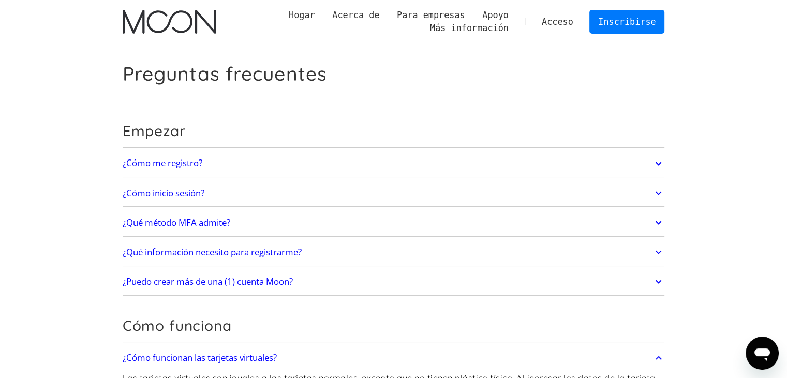
click at [772, 349] on div "Abrir ventana de mensajería" at bounding box center [762, 352] width 31 height 31
type textarea "x"
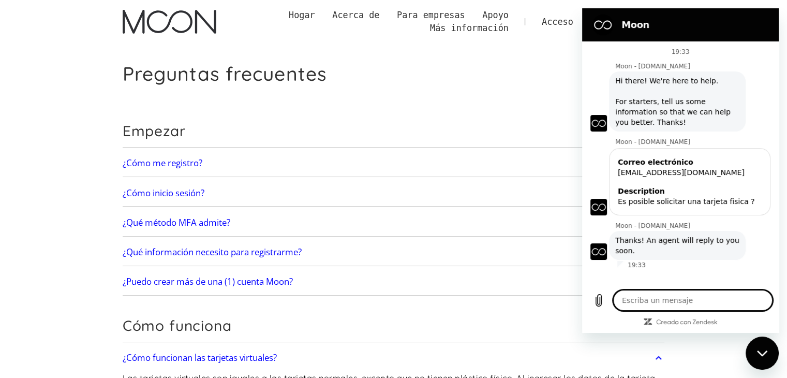
scroll to position [104, 0]
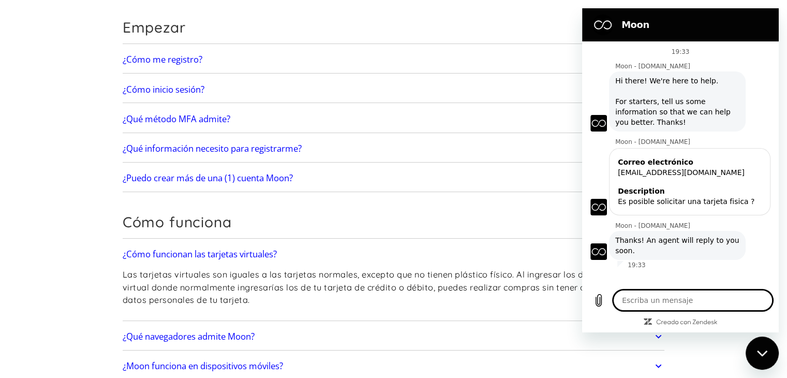
type textarea "c"
type textarea "x"
type textarea "co"
type textarea "x"
type textarea "com"
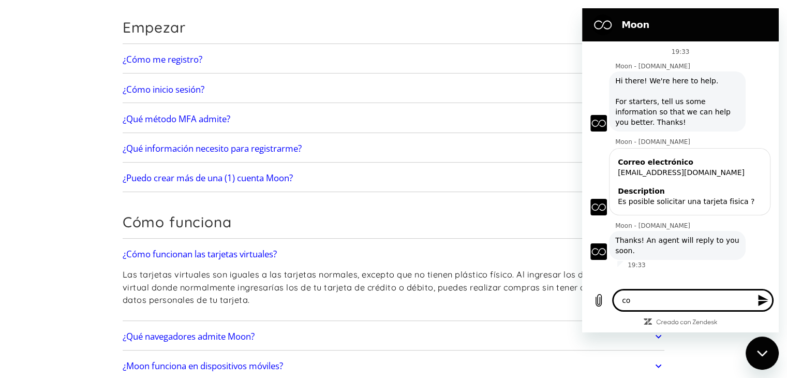
type textarea "x"
type textarea "como"
type textarea "x"
type textarea "como"
type textarea "x"
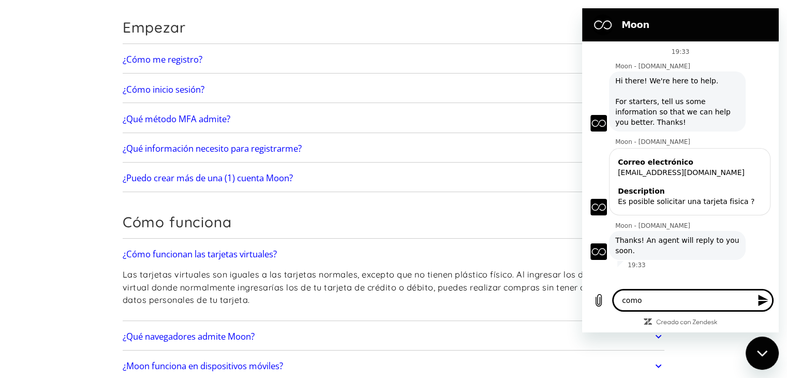
type textarea "como p"
type textarea "x"
type textarea "como pu"
type textarea "x"
type textarea "como pue"
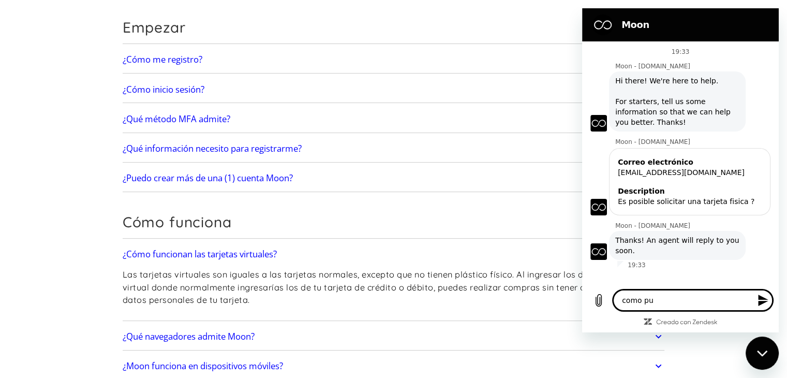
type textarea "x"
type textarea "como pued"
type textarea "x"
type textarea "como puedo"
type textarea "x"
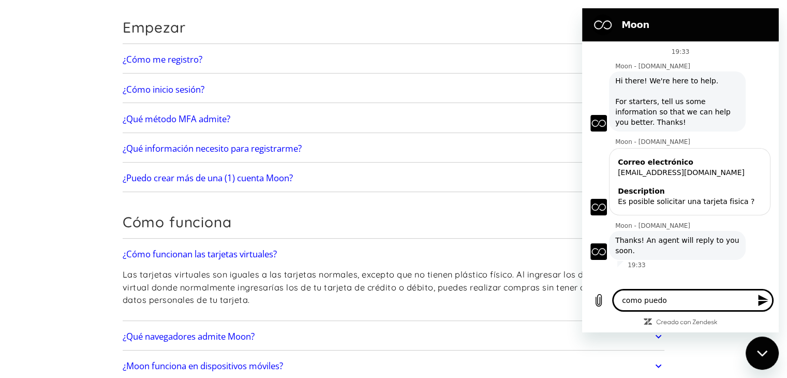
type textarea "como puedo"
type textarea "x"
type textarea "como puedo s"
type textarea "x"
type textarea "como puedo so"
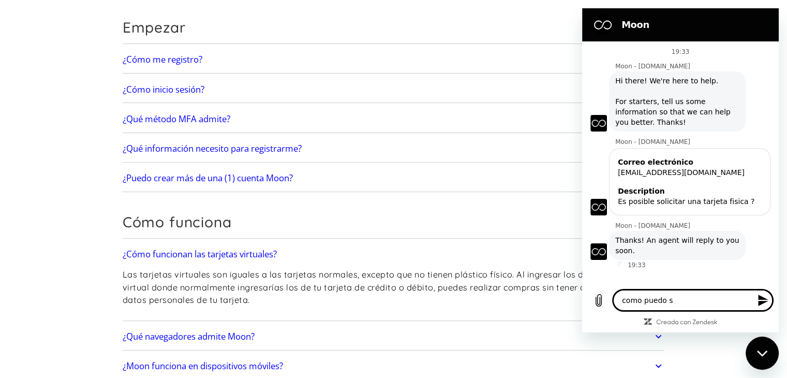
type textarea "x"
type textarea "como puedo sol"
type textarea "x"
type textarea "como puedo soli"
type textarea "x"
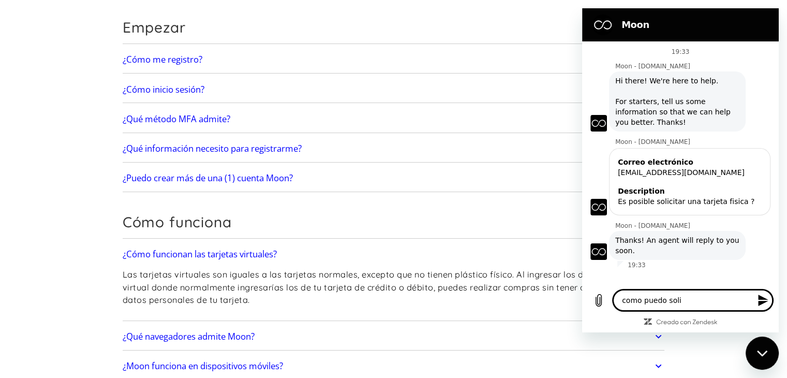
type textarea "como puedo solic"
type textarea "x"
type textarea "como puedo solici"
type textarea "x"
type textarea "como puedo solicit"
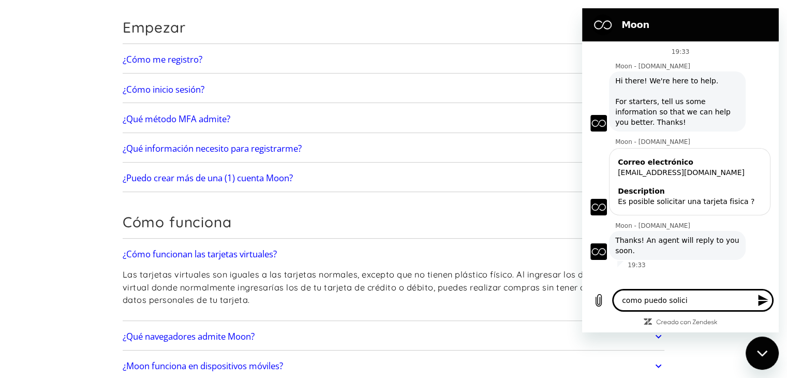
type textarea "x"
type textarea "como puedo solicita"
type textarea "x"
type textarea "como puedo solicitar"
type textarea "x"
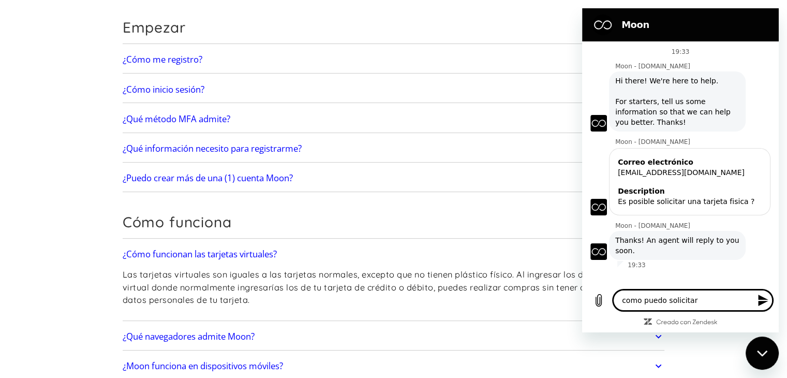
type textarea "como puedo solicitar"
type textarea "x"
type textarea "como puedo solicitar u"
type textarea "x"
type textarea "como puedo solicitar un"
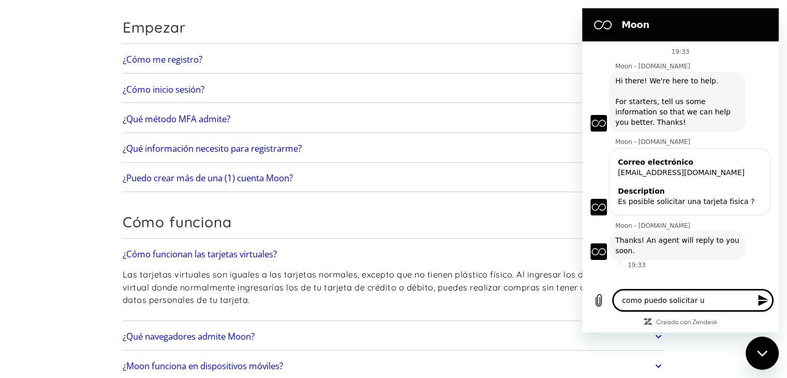
type textarea "x"
type textarea "como puedo solicitar una"
type textarea "x"
type textarea "como puedo solicitar una"
type textarea "x"
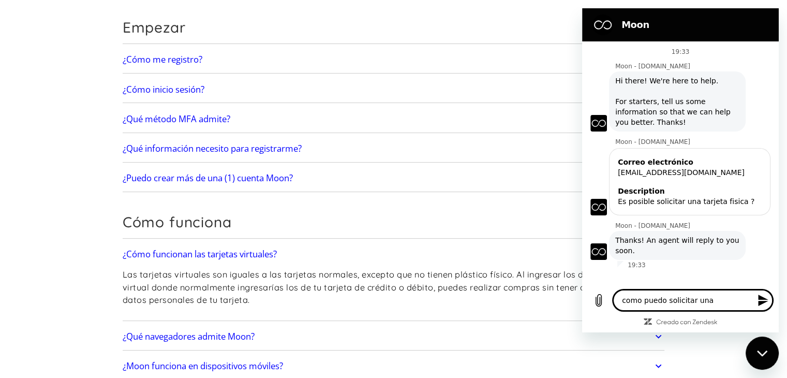
type textarea "como puedo solicitar una t"
type textarea "x"
type textarea "como puedo solicitar una ta"
type textarea "x"
type textarea "como puedo solicitar una tar"
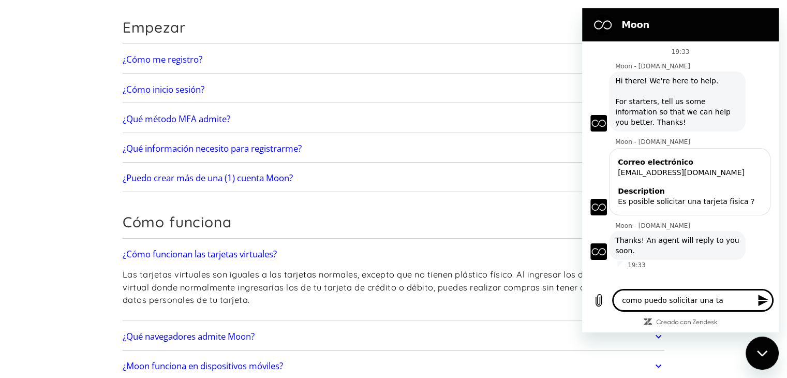
type textarea "x"
type textarea "como puedo solicitar una tarj"
type textarea "x"
type textarea "como puedo solicitar una tarje"
type textarea "x"
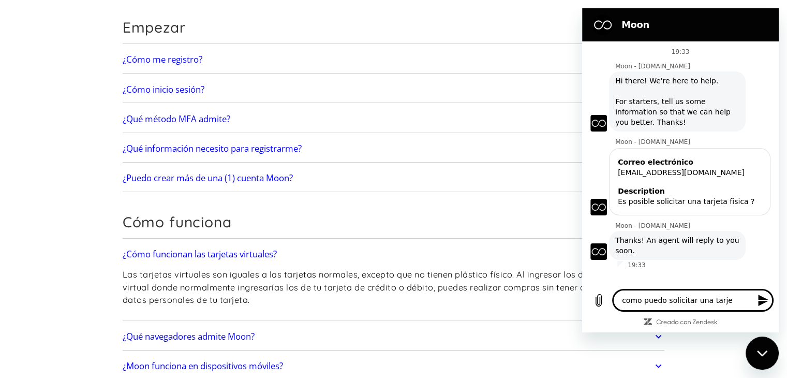
type textarea "como puedo solicitar una tarjet"
type textarea "x"
type textarea "como puedo solicitar una tarjeta"
type textarea "x"
type textarea "como puedo solicitar una tarjeta"
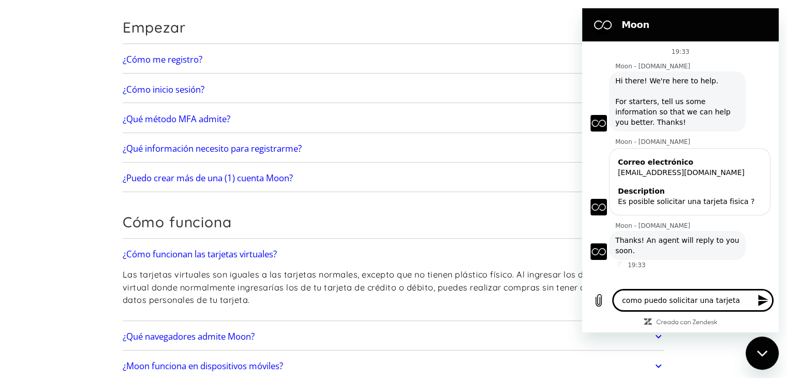
type textarea "x"
type textarea "como puedo solicitar una tarjeta v"
type textarea "x"
type textarea "como puedo solicitar una tarjeta vi"
type textarea "x"
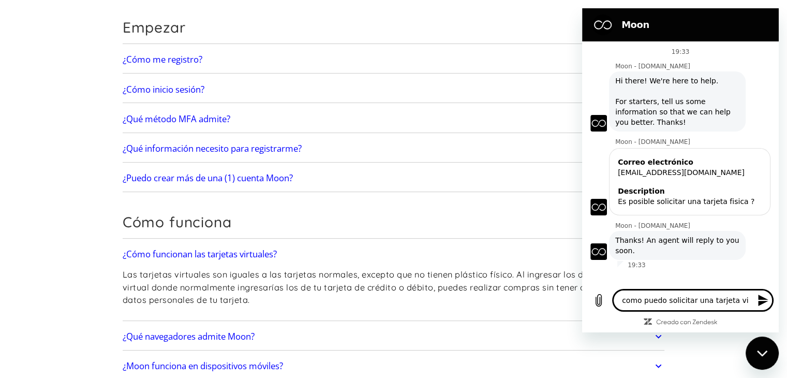
type textarea "como puedo solicitar una tarjeta vir"
type textarea "x"
type textarea "como puedo solicitar una tarjeta virt"
type textarea "x"
type textarea "como puedo solicitar una tarjeta virtu"
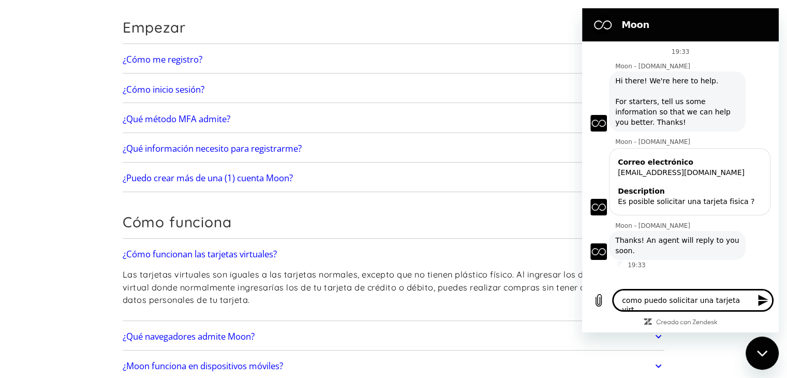
type textarea "x"
type textarea "como puedo solicitar una tarjeta virtua"
type textarea "x"
type textarea "como puedo solicitar una tarjeta virtual"
type textarea "x"
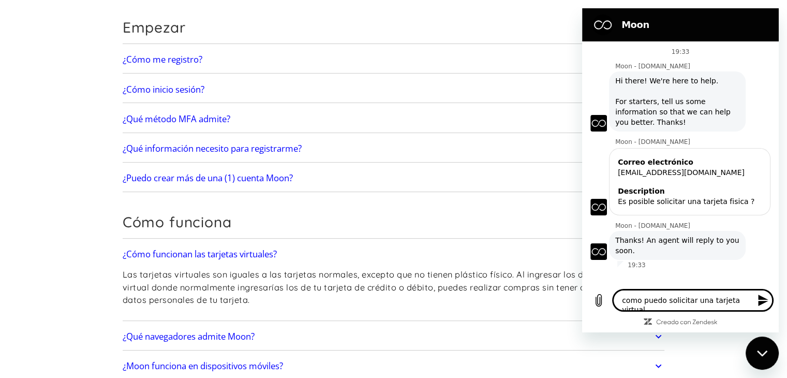
type textarea "como puedo solicitar una tarjeta virtual"
type textarea "x"
type textarea "como puedo solicitar una tarjeta virtual ?"
type textarea "x"
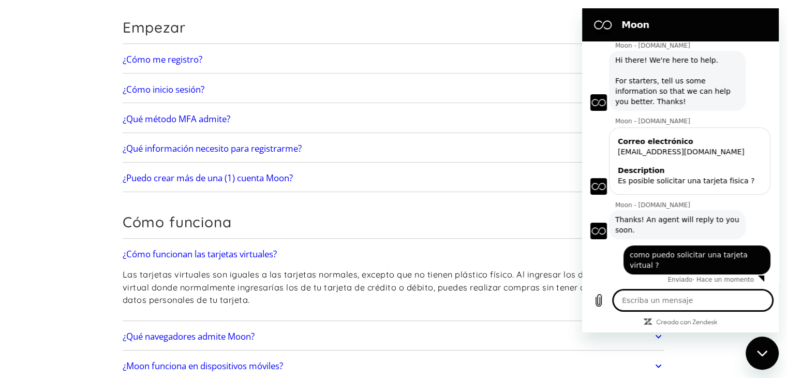
scroll to position [23, 0]
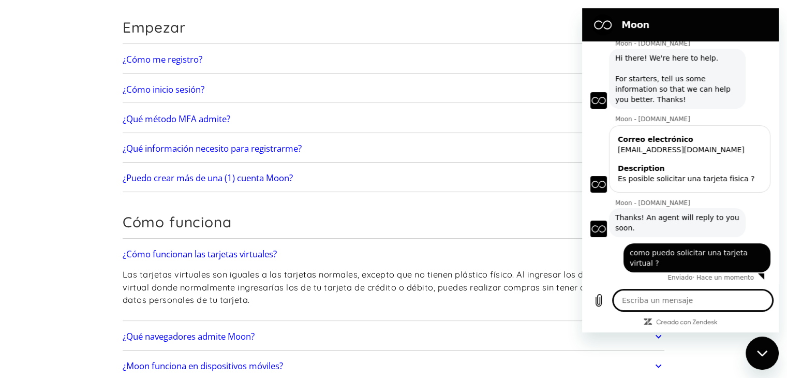
click at [765, 345] on div "Cerrar ventana de mensajería" at bounding box center [762, 352] width 31 height 31
type textarea "x"
